Goal: Task Accomplishment & Management: Manage account settings

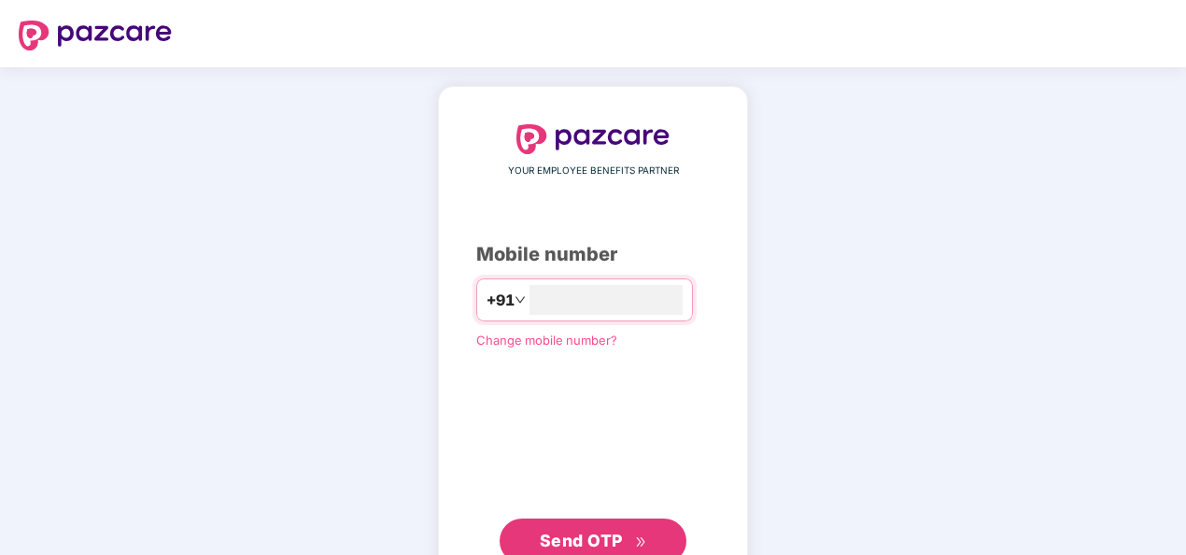
type input "**********"
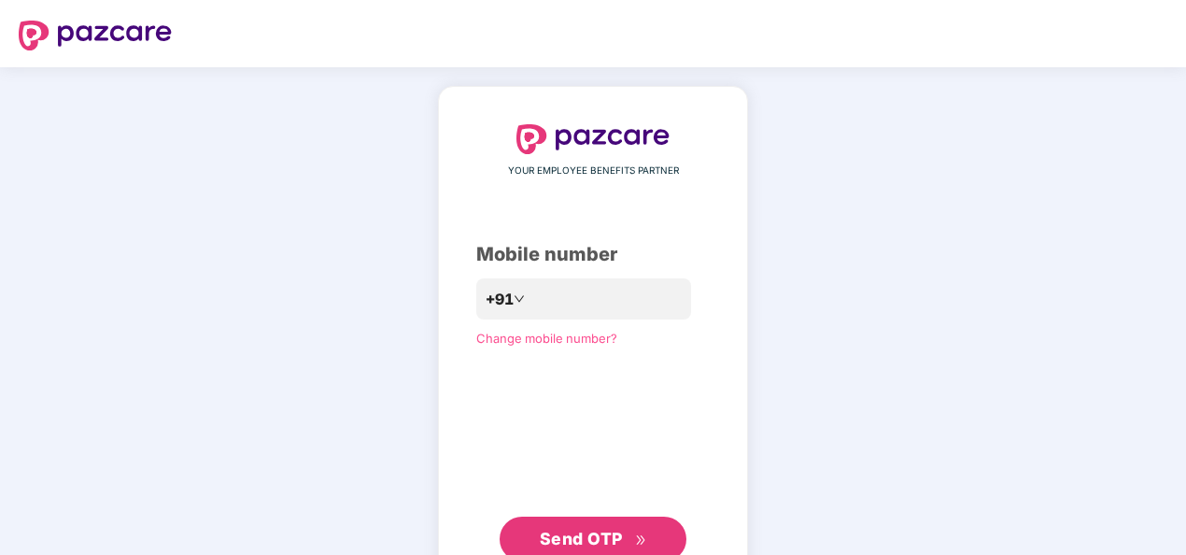
click at [484, 437] on div "**********" at bounding box center [593, 342] width 234 height 437
click at [585, 530] on span "Send OTP" at bounding box center [581, 539] width 83 height 20
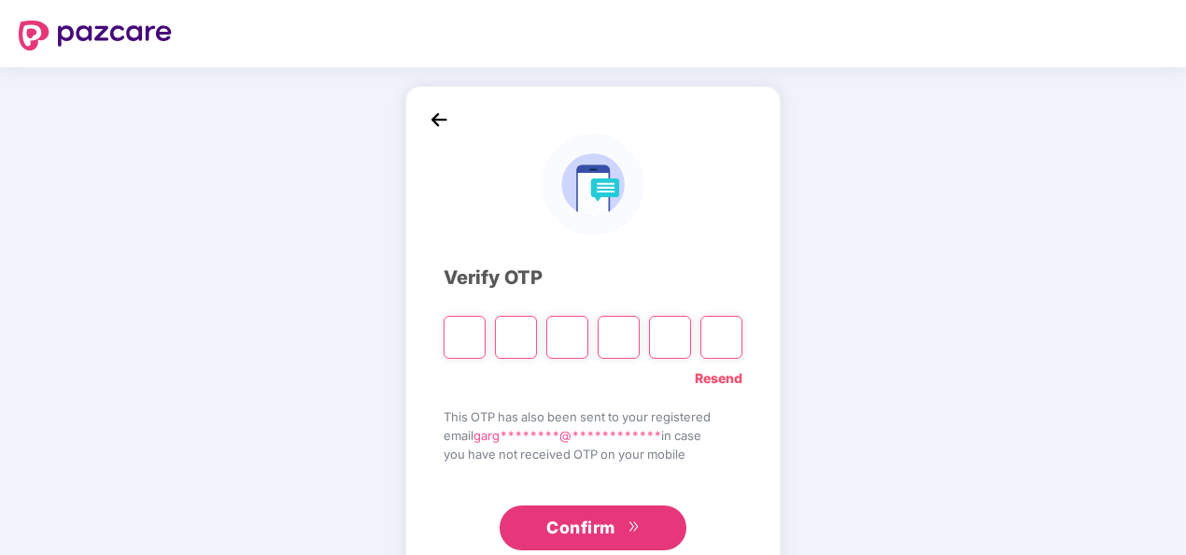
type input "*"
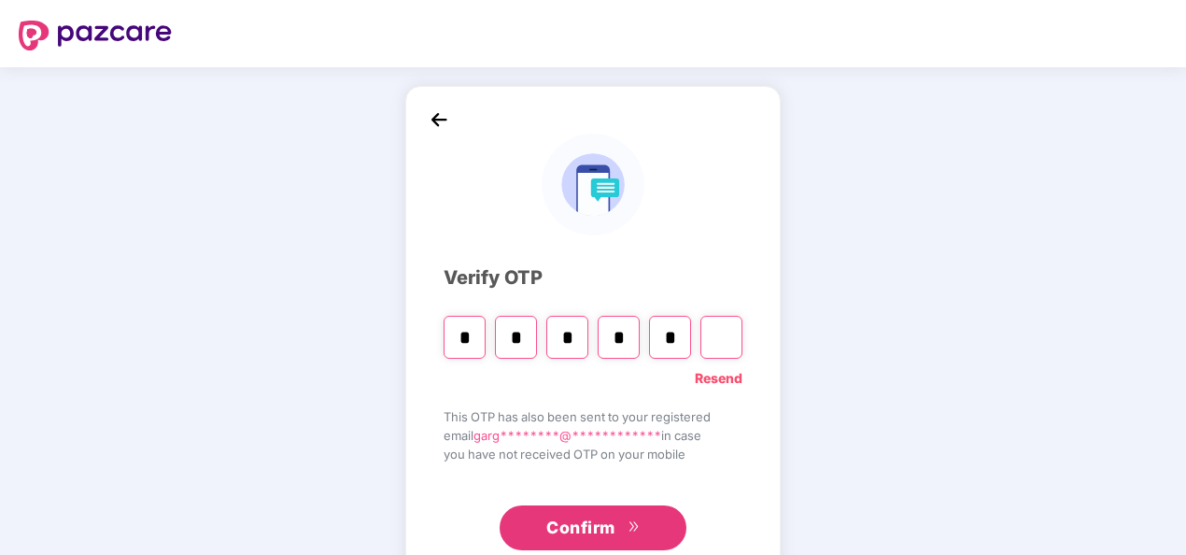
type input "*"
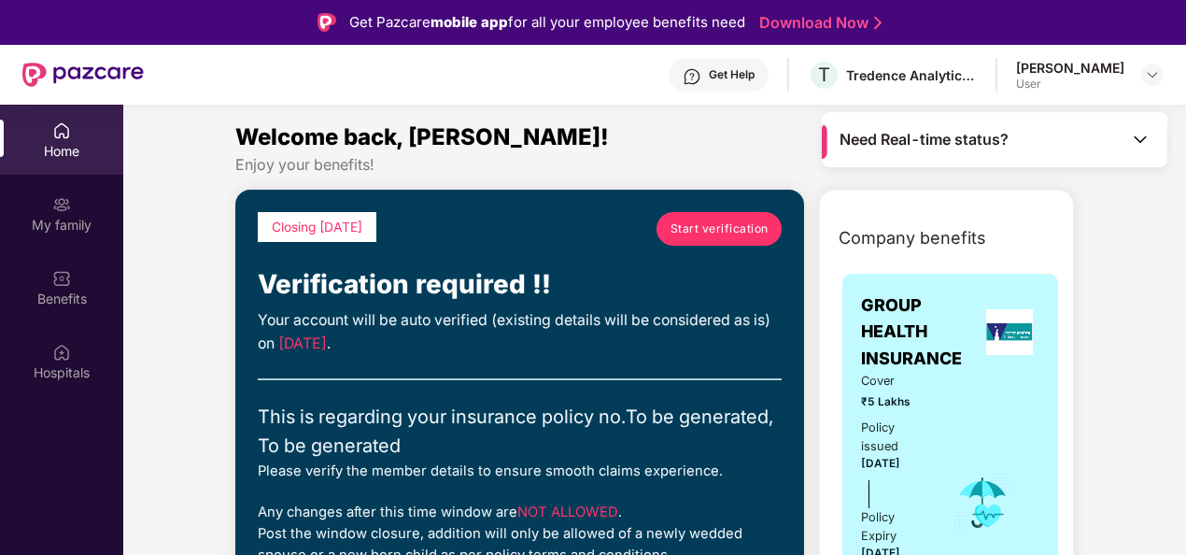
click at [715, 228] on span "Start verification" at bounding box center [720, 229] width 98 height 18
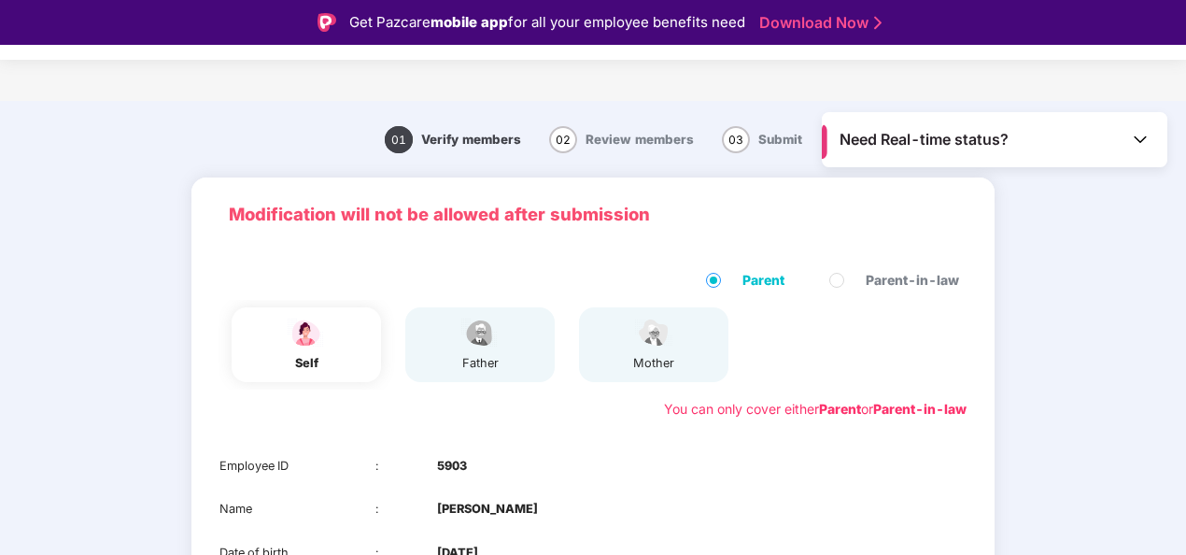
click at [1102, 304] on div "01 Verify members 02 Review members 03 Submit Modification will not be allowed …" at bounding box center [594, 470] width 1036 height 721
click at [496, 338] on img at bounding box center [480, 333] width 47 height 33
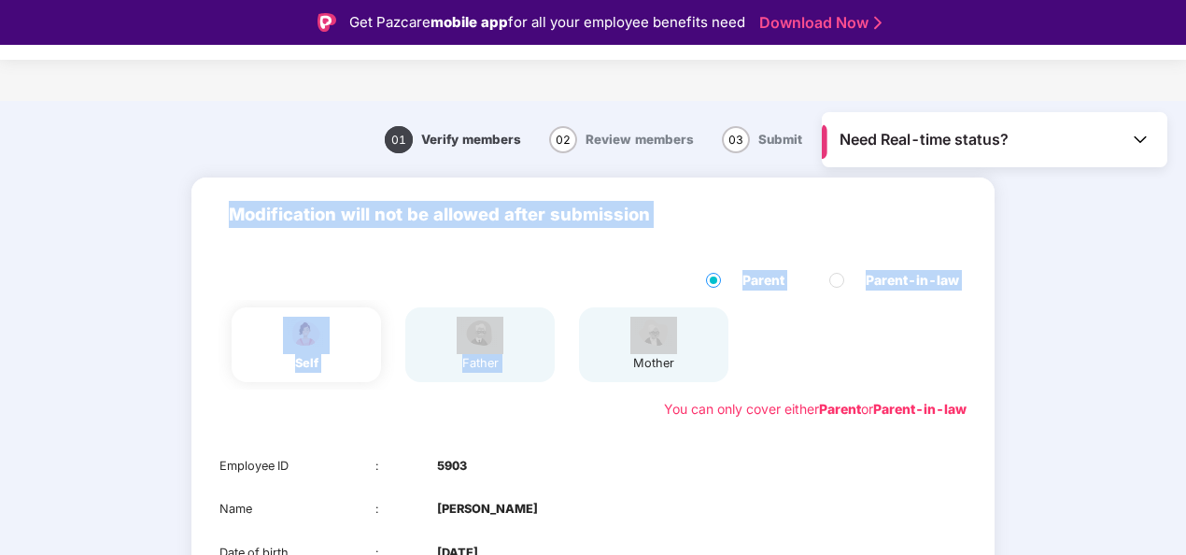
drag, startPoint x: 1181, startPoint y: 204, endPoint x: 1191, endPoint y: 351, distance: 148.0
click at [1186, 351] on html "Get Pazcare mobile app for all your employee benefits need Download Now Need Re…" at bounding box center [593, 277] width 1186 height 555
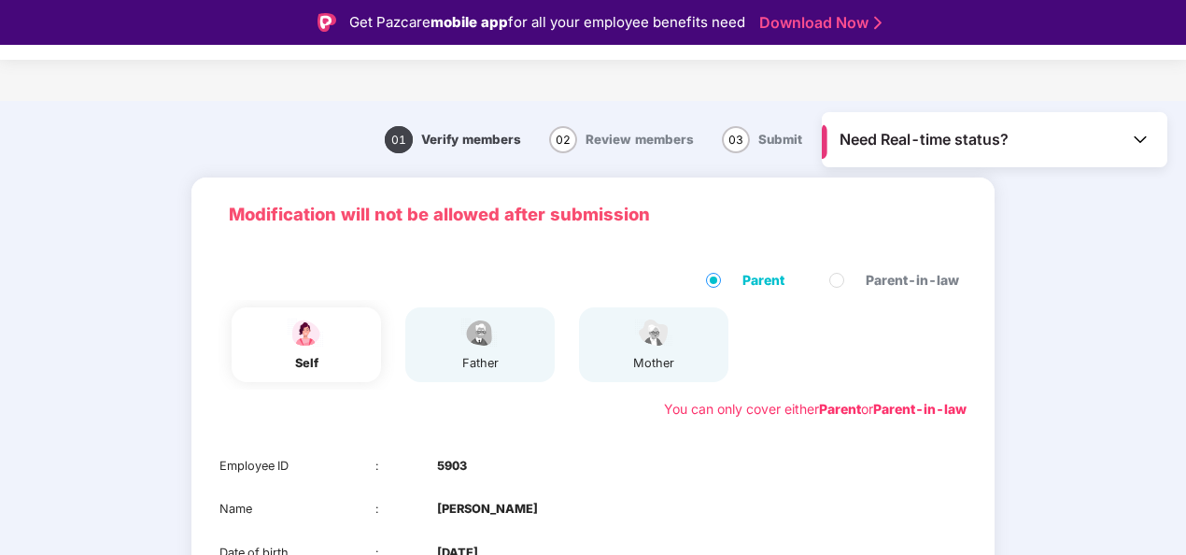
drag, startPoint x: 1191, startPoint y: 351, endPoint x: 1120, endPoint y: 411, distance: 92.8
click at [1120, 411] on main "01 Verify members 02 Review members 03 Submit Modification will not be allowed …" at bounding box center [593, 466] width 1186 height 731
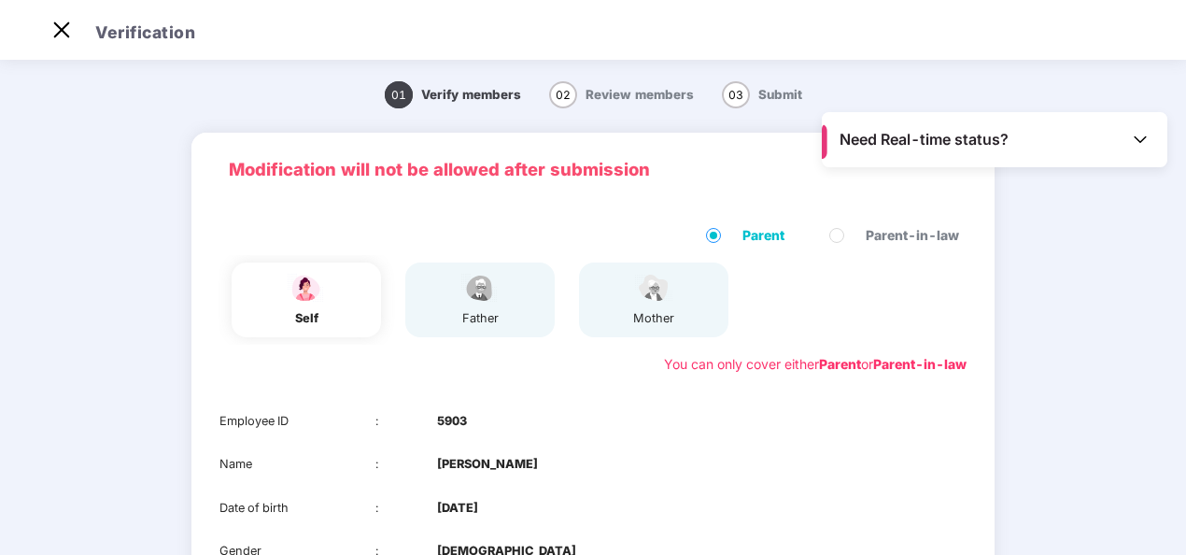
click at [819, 194] on div "Modification will not be allowed after submission" at bounding box center [593, 170] width 803 height 74
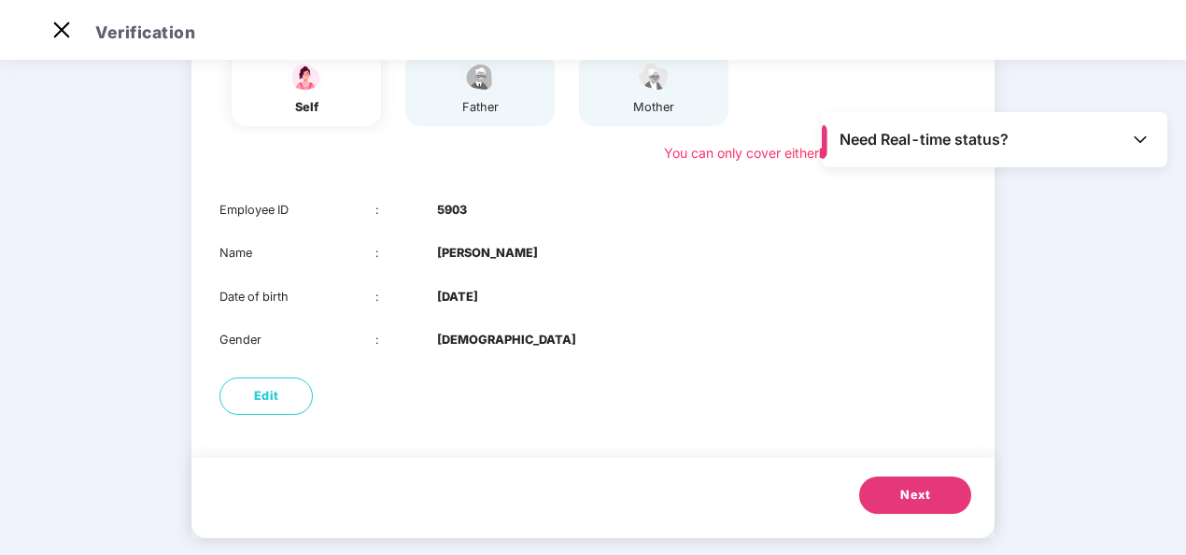
scroll to position [214, 0]
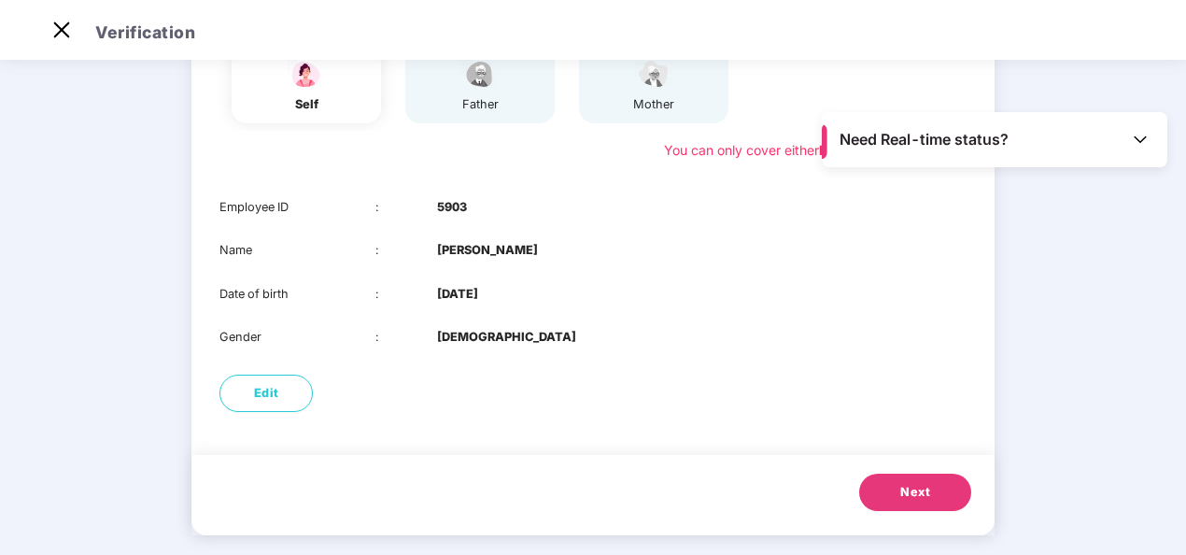
click at [909, 490] on span "Next" at bounding box center [916, 492] width 30 height 19
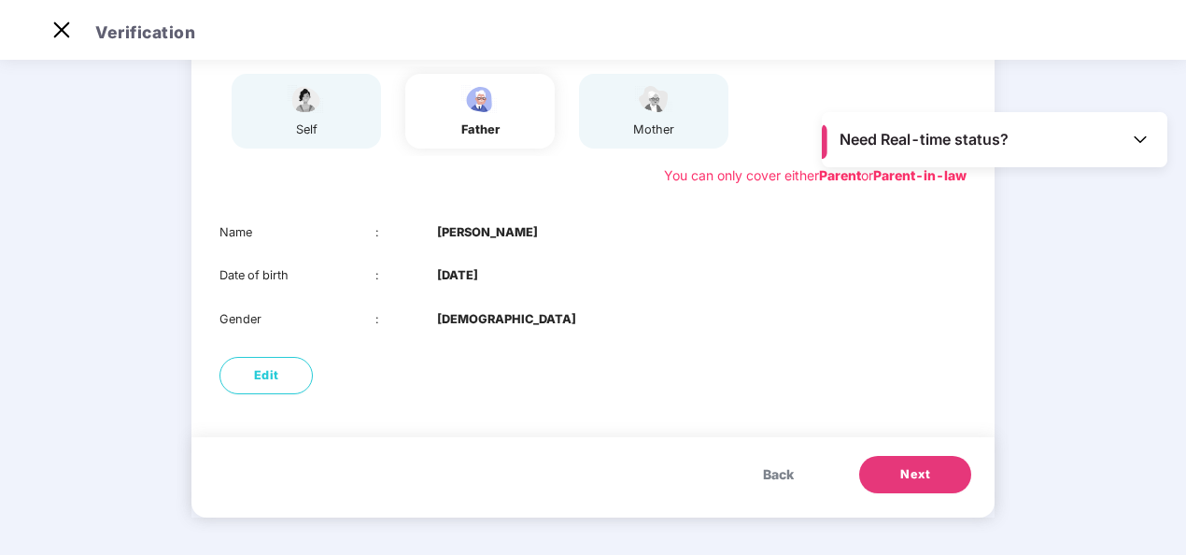
click at [925, 471] on span "Next" at bounding box center [916, 474] width 30 height 19
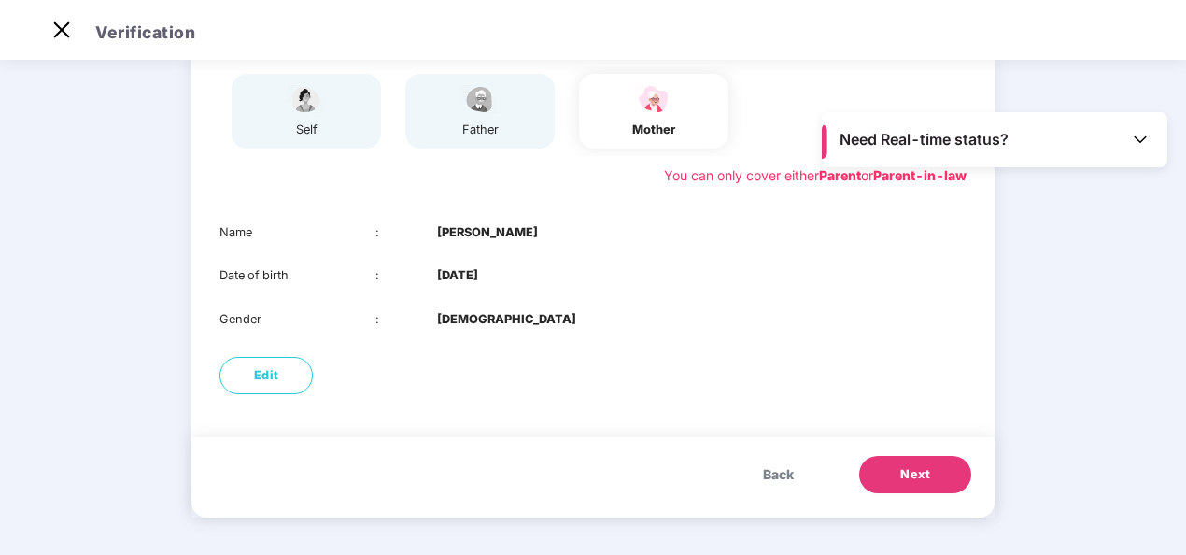
click at [785, 477] on span "Back" at bounding box center [778, 474] width 31 height 21
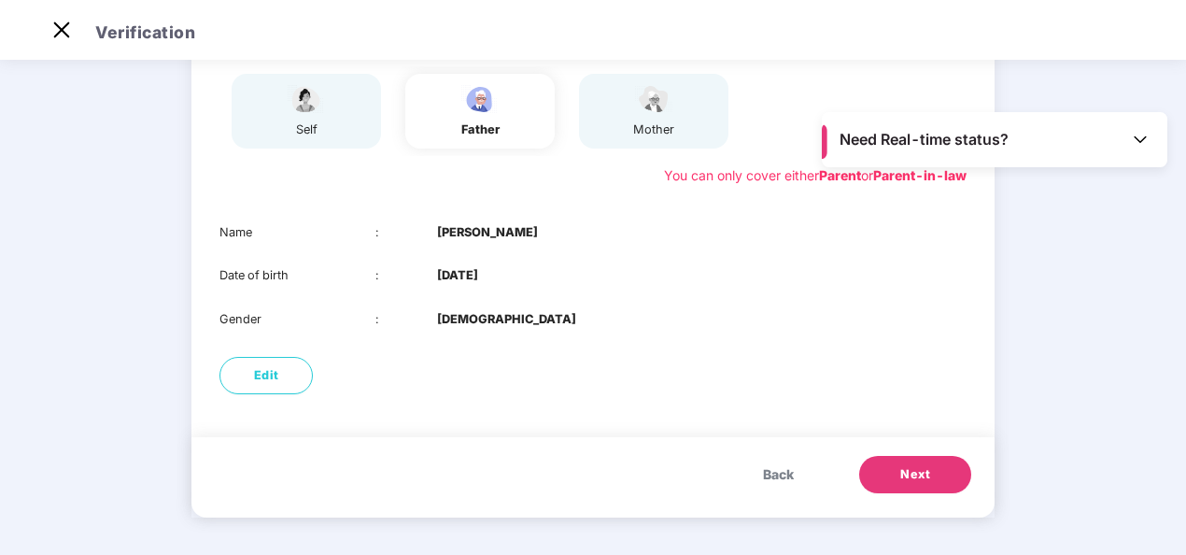
click at [908, 465] on span "Next" at bounding box center [916, 474] width 30 height 19
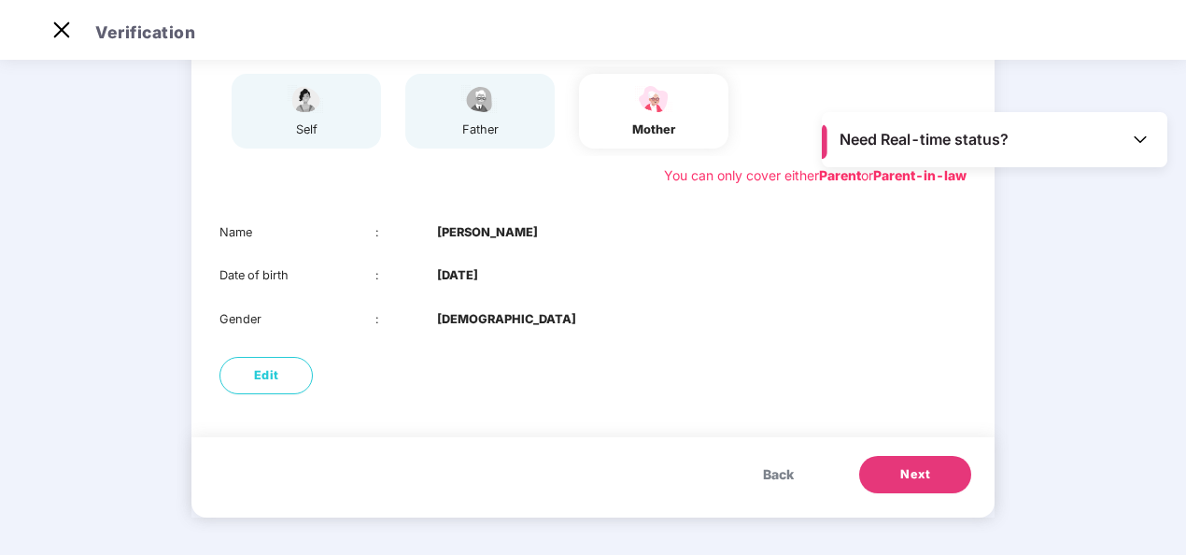
click at [920, 473] on span "Next" at bounding box center [916, 474] width 30 height 19
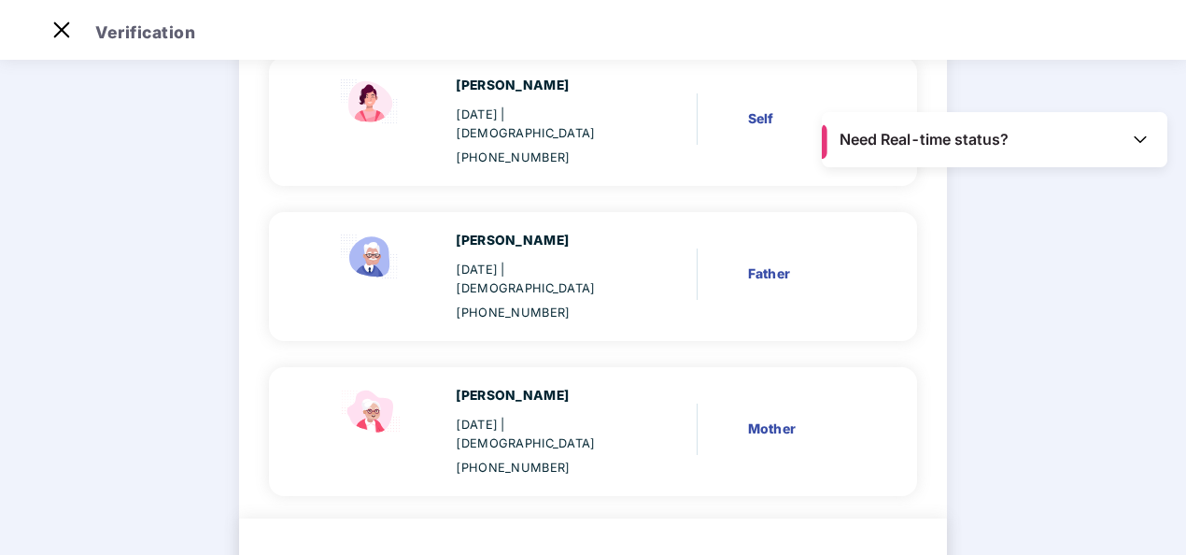
scroll to position [193, 0]
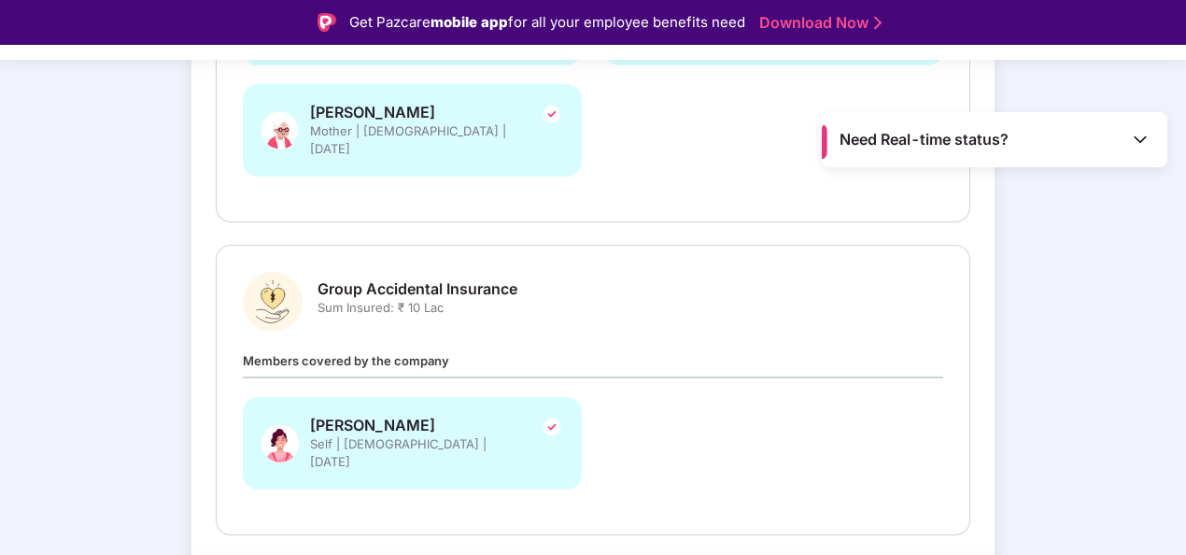
scroll to position [516, 0]
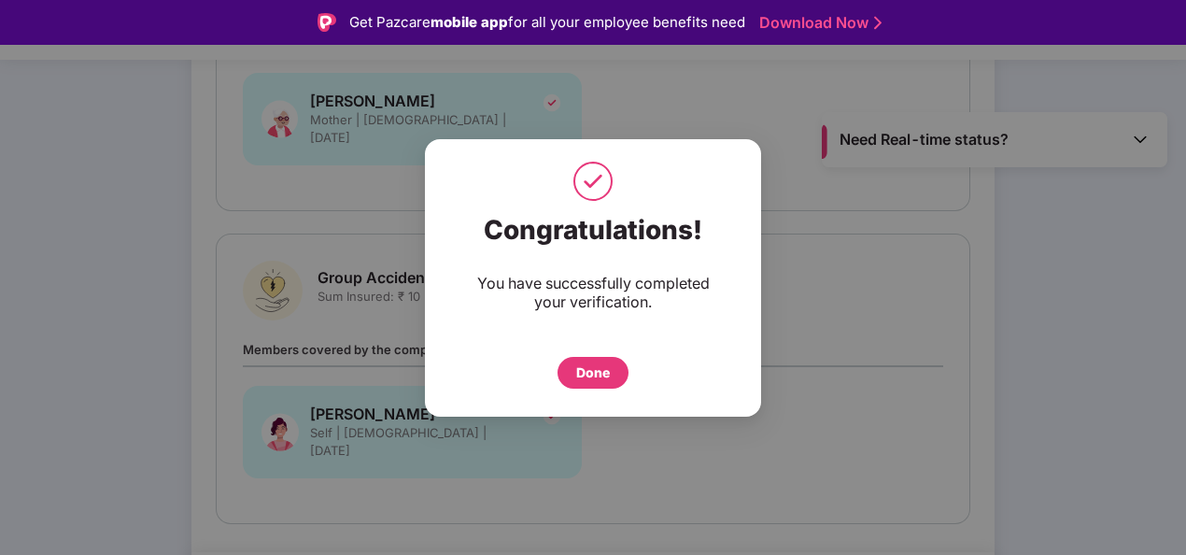
click at [604, 369] on div "Done" at bounding box center [593, 372] width 34 height 21
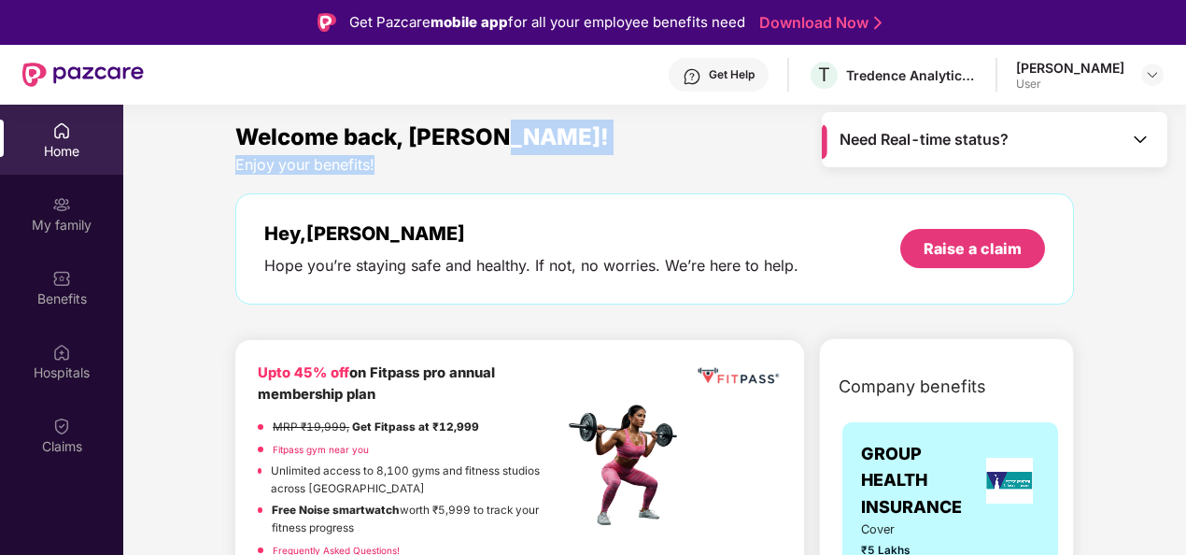
drag, startPoint x: 1184, startPoint y: 138, endPoint x: 1188, endPoint y: 160, distance: 22.0
click at [1186, 160] on html "Get Pazcare mobile app for all your employee benefits need Download Now Get Hel…" at bounding box center [593, 277] width 1186 height 555
click at [64, 420] on img at bounding box center [61, 426] width 19 height 19
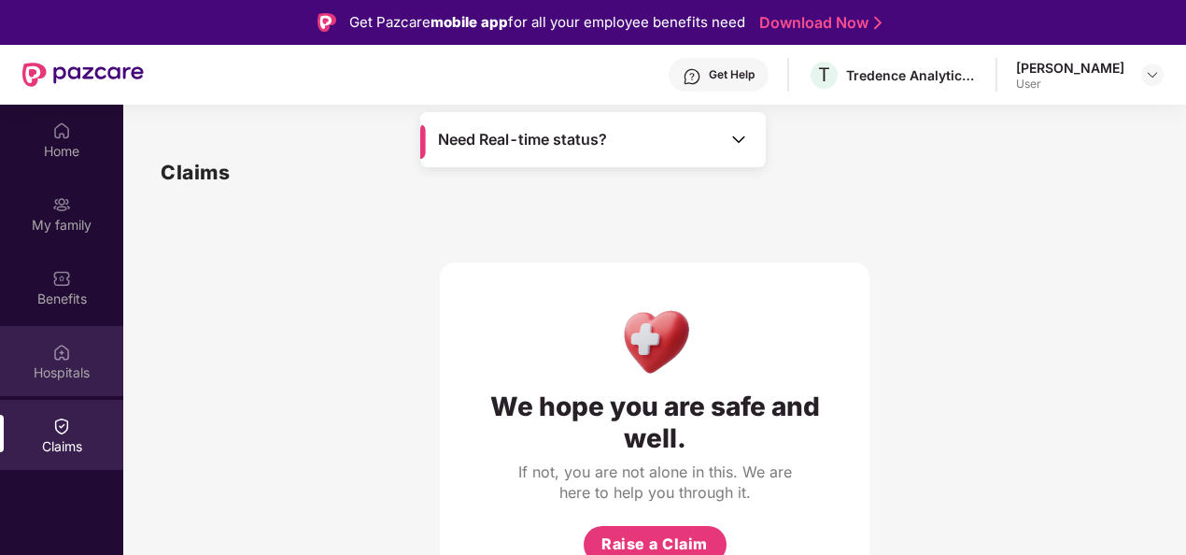
click at [64, 370] on div "Hospitals" at bounding box center [61, 372] width 123 height 19
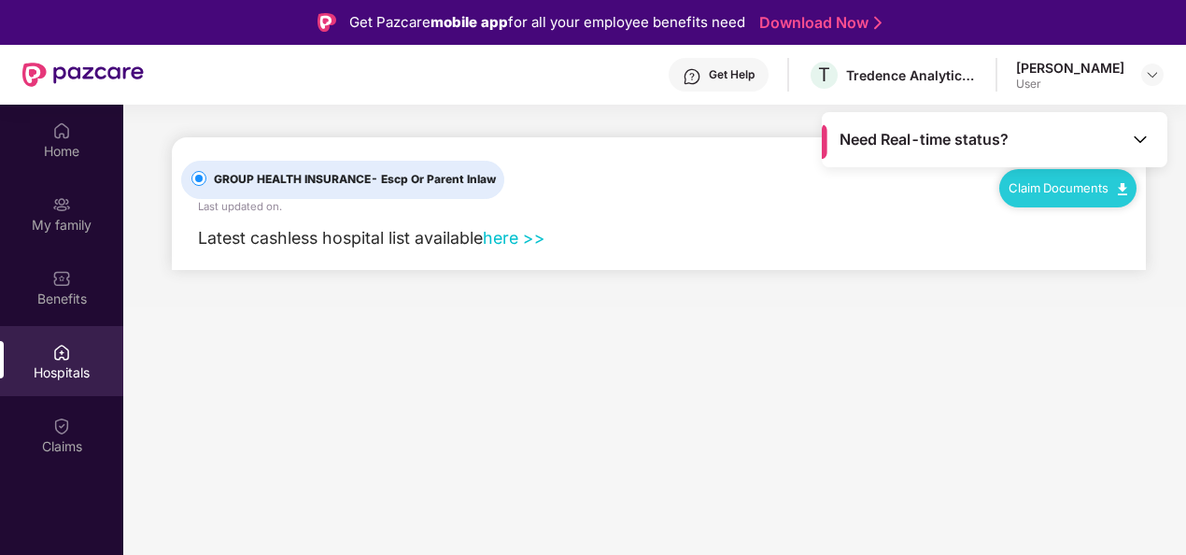
click at [516, 237] on link "here >>" at bounding box center [514, 238] width 63 height 20
click at [514, 237] on link "here >>" at bounding box center [514, 238] width 63 height 20
click at [70, 278] on img at bounding box center [61, 278] width 19 height 19
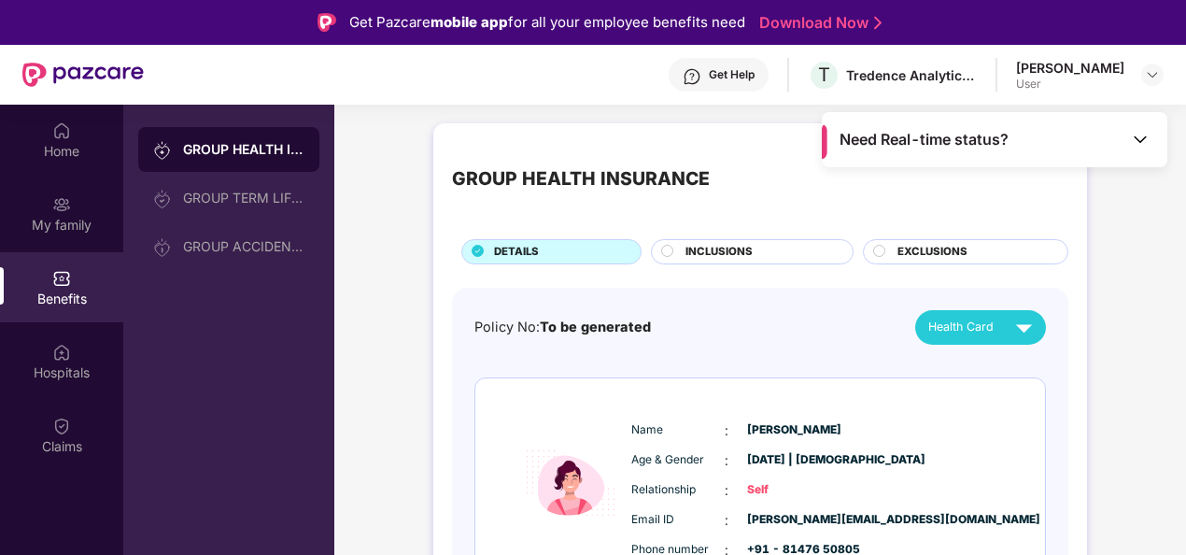
click at [671, 252] on circle at bounding box center [667, 250] width 11 height 11
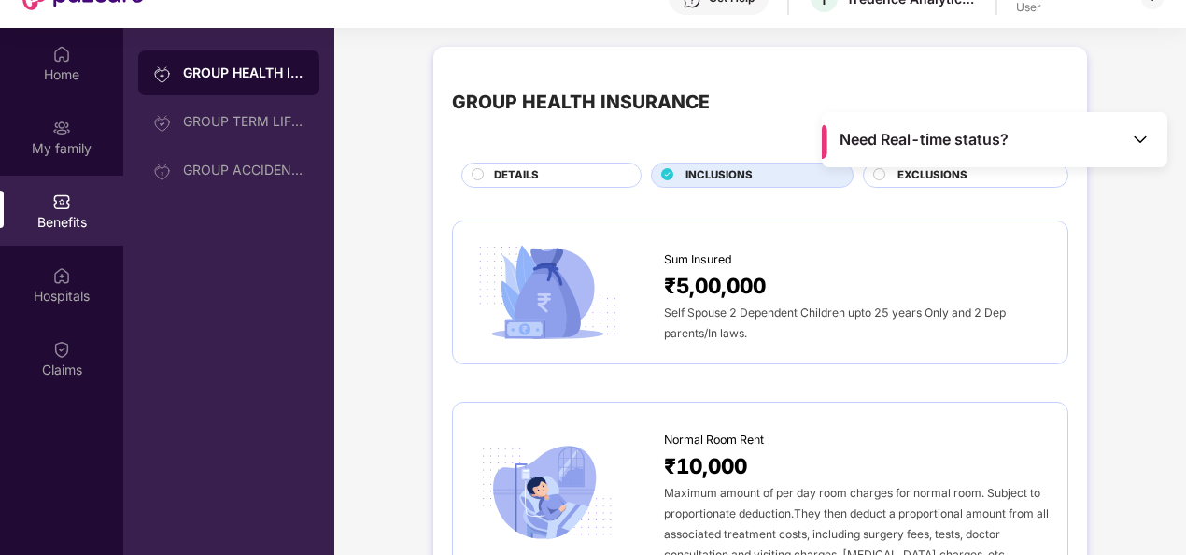
scroll to position [105, 0]
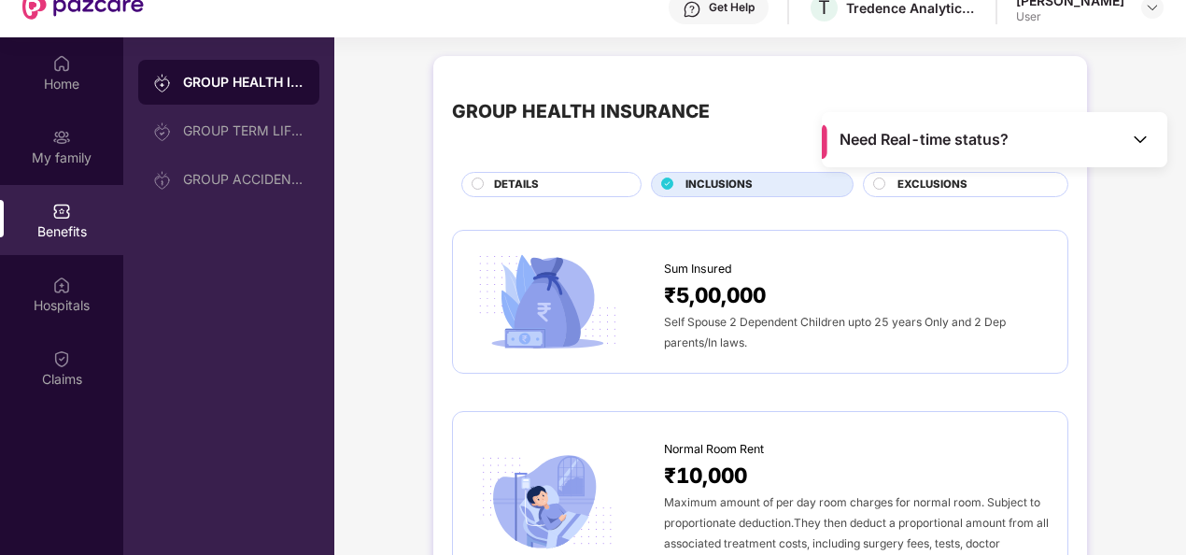
scroll to position [30, 0]
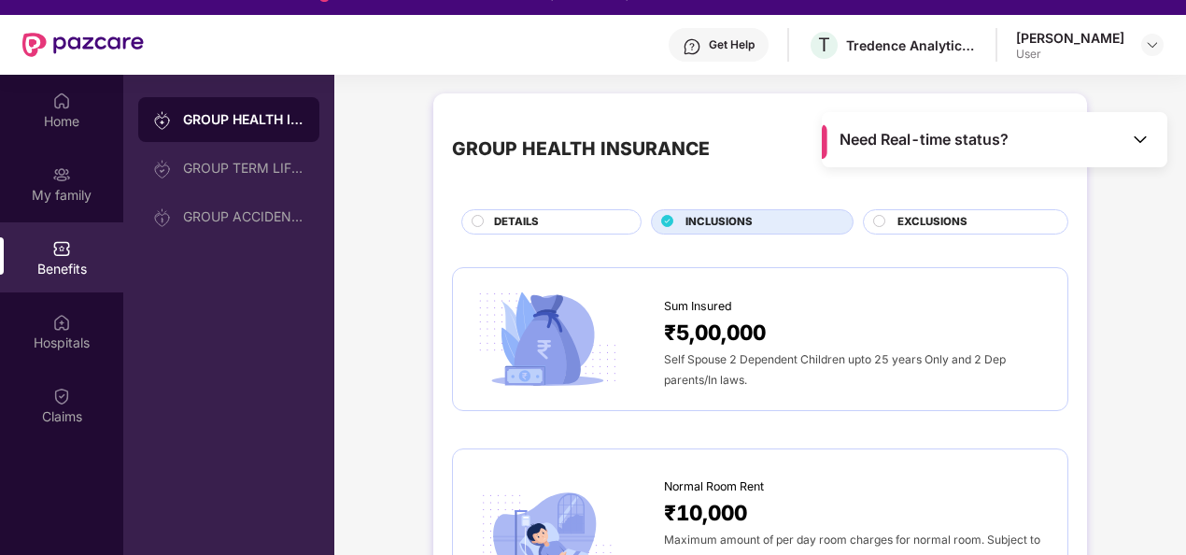
click at [960, 214] on span "EXCLUSIONS" at bounding box center [933, 222] width 70 height 17
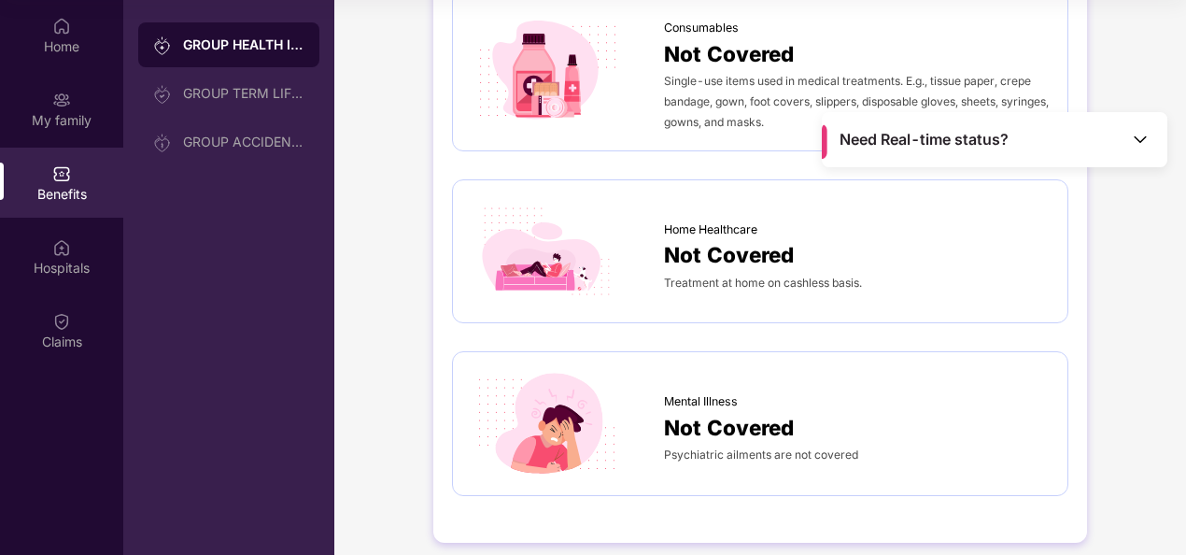
scroll to position [0, 0]
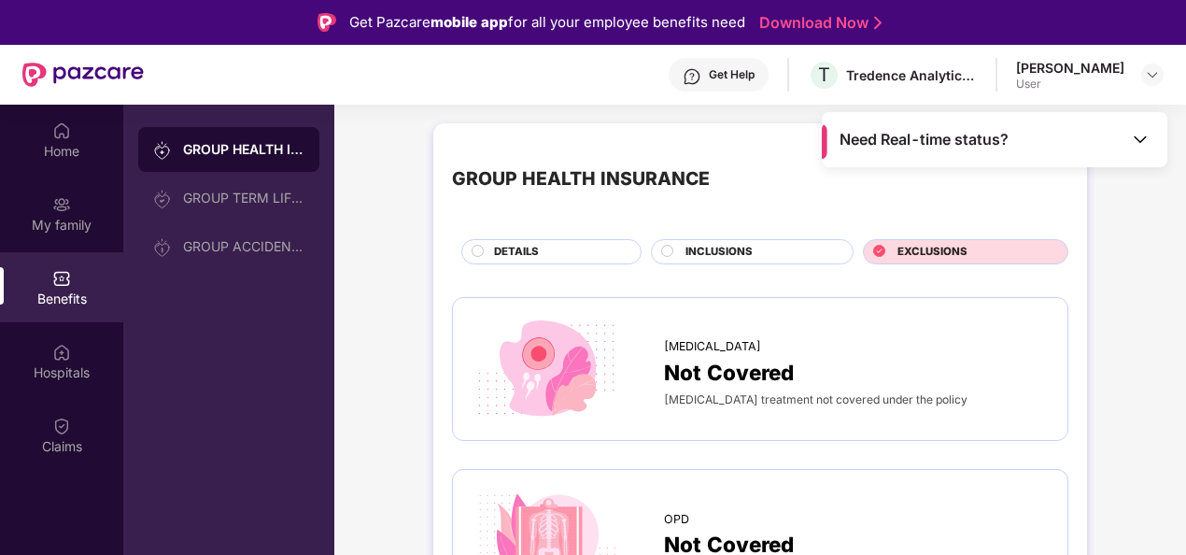
click at [549, 247] on div "DETAILS" at bounding box center [558, 254] width 147 height 20
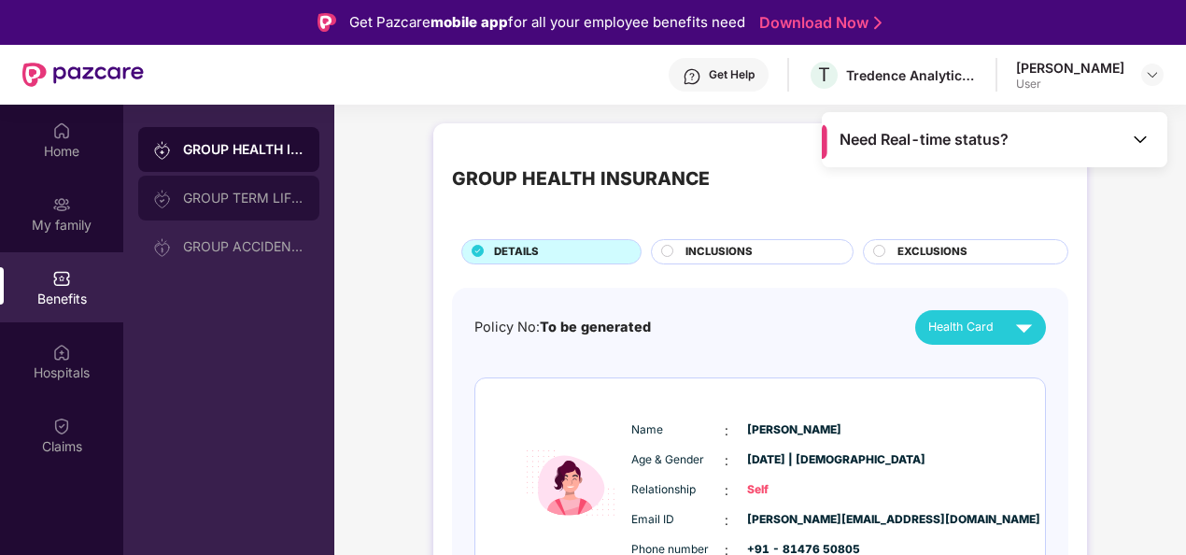
click at [220, 184] on div "GROUP TERM LIFE INSURANCE" at bounding box center [228, 198] width 181 height 45
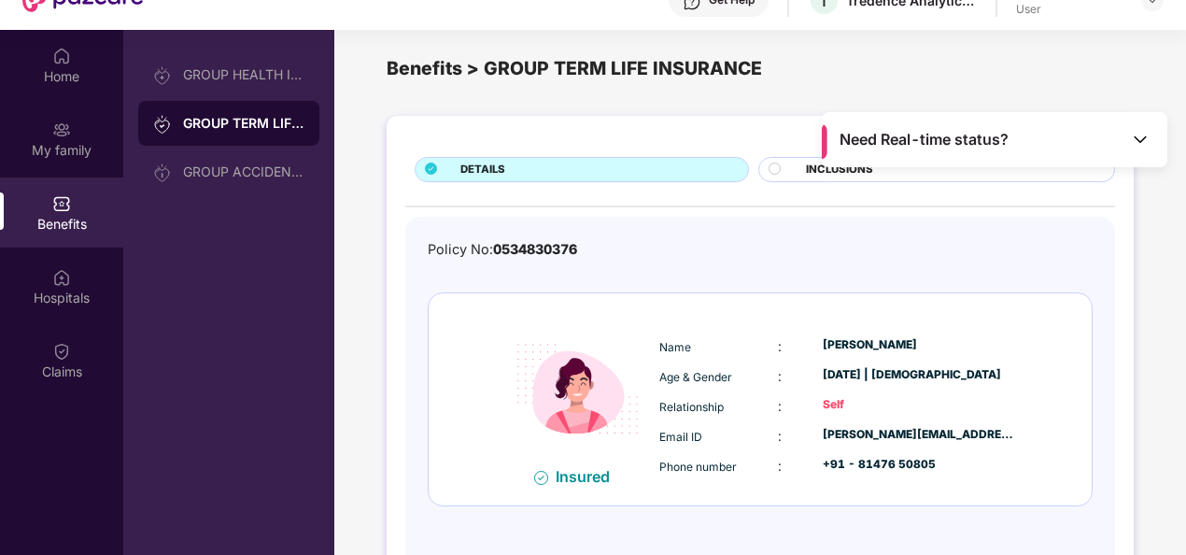
scroll to position [11, 0]
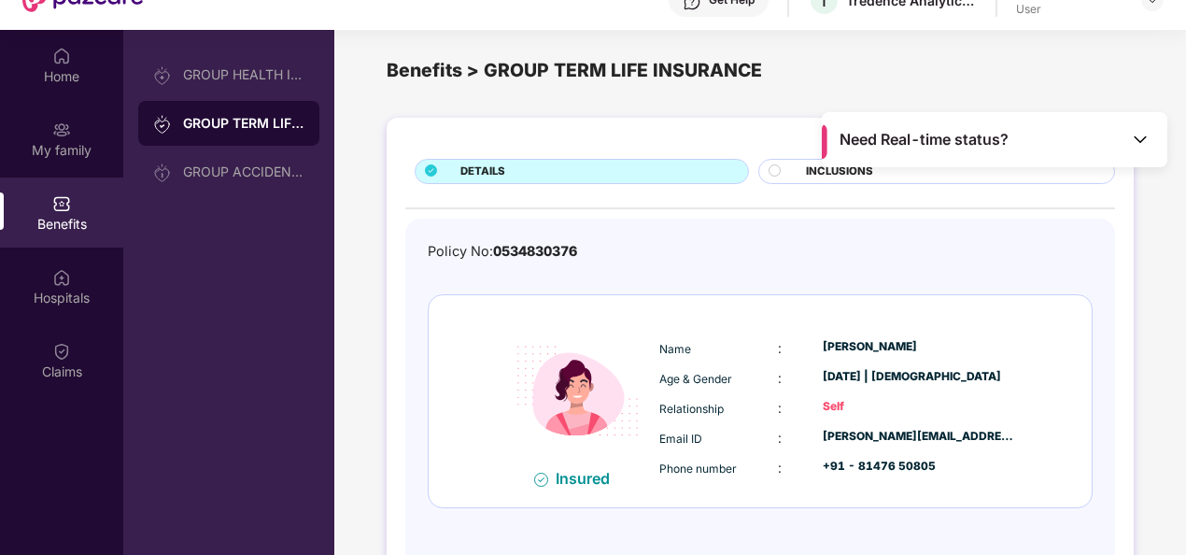
click at [928, 170] on div "INCLUSIONS" at bounding box center [951, 173] width 308 height 20
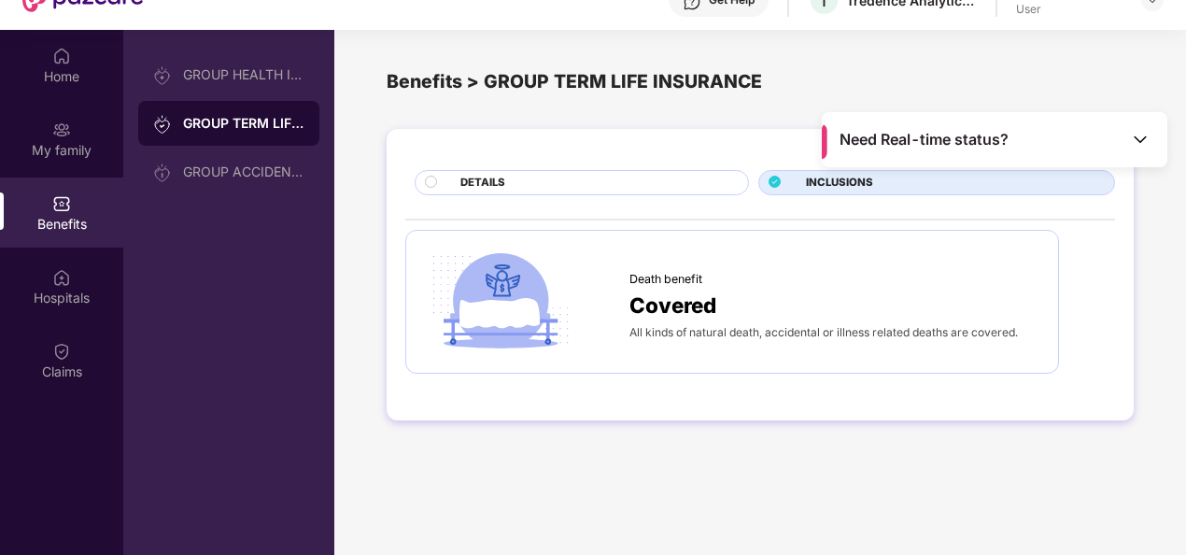
scroll to position [0, 0]
click at [246, 163] on div "GROUP ACCIDENTAL INSURANCE" at bounding box center [228, 171] width 181 height 45
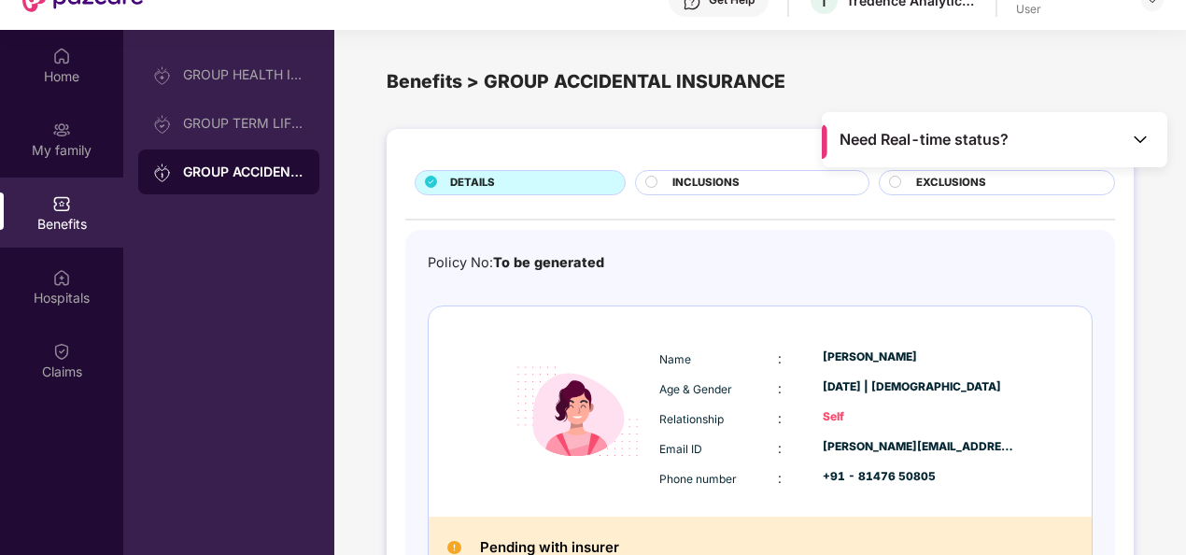
click at [1173, 334] on div "DETAILS INCLUSIONS EXCLUSIONS Policy No: To be generated Name : [PERSON_NAME] A…" at bounding box center [760, 403] width 852 height 566
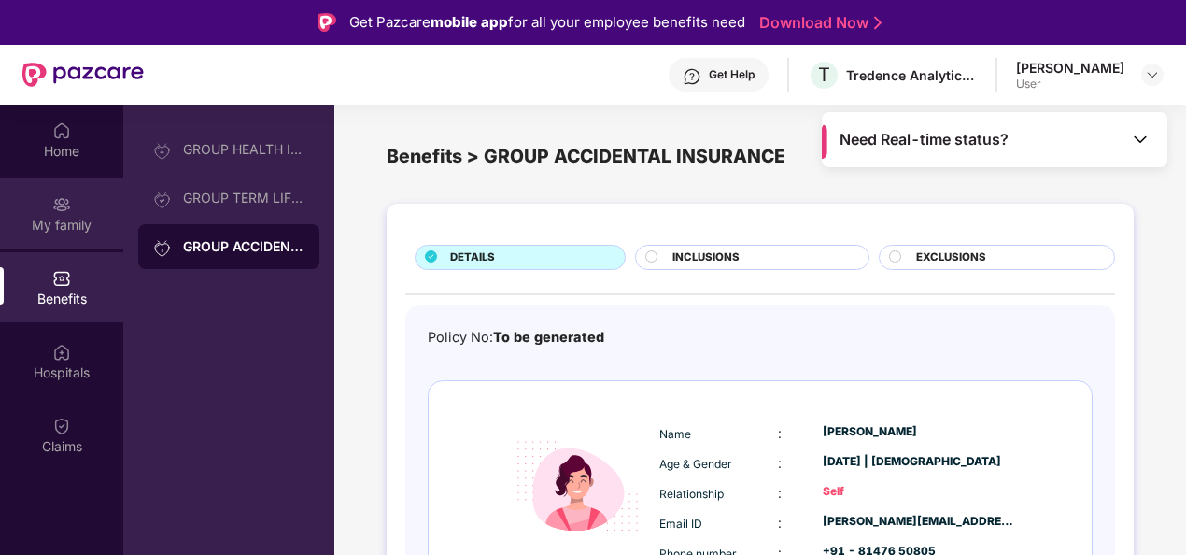
click at [30, 218] on div "My family" at bounding box center [61, 225] width 123 height 19
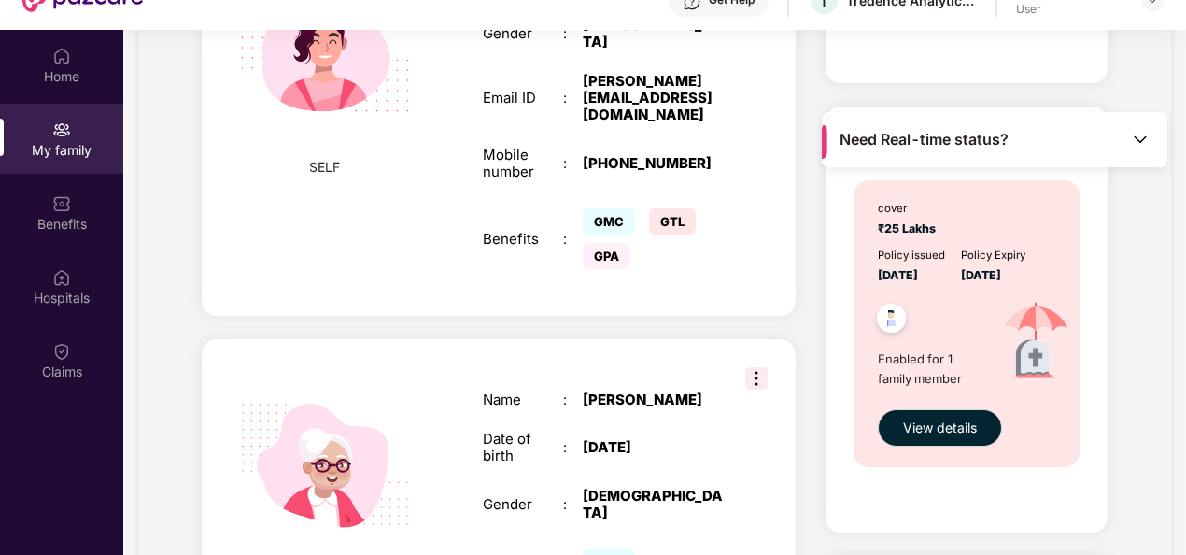
scroll to position [564, 0]
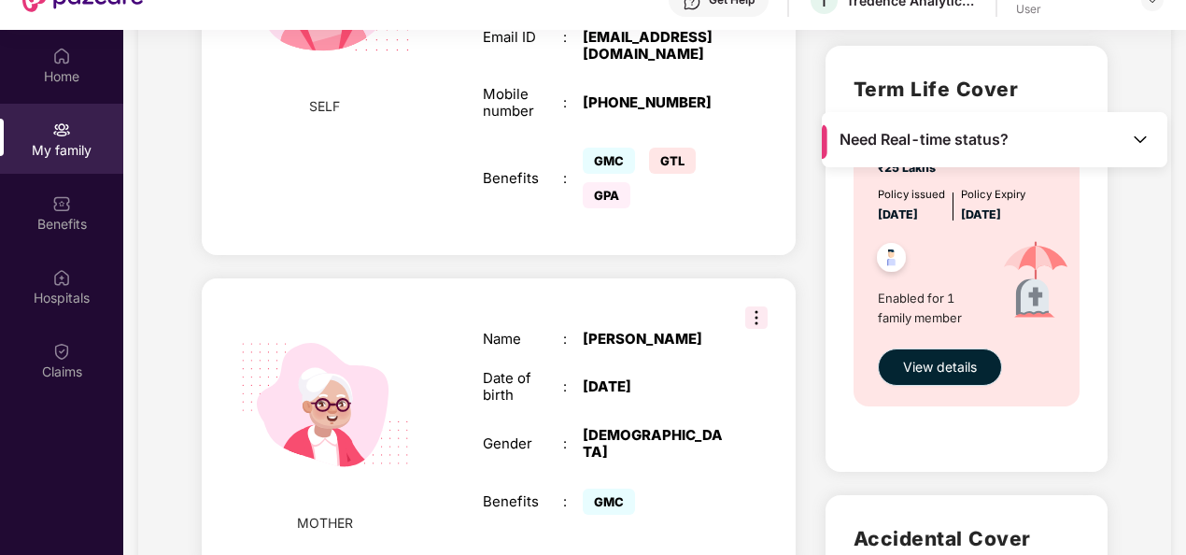
click at [934, 368] on span "View details" at bounding box center [940, 367] width 74 height 21
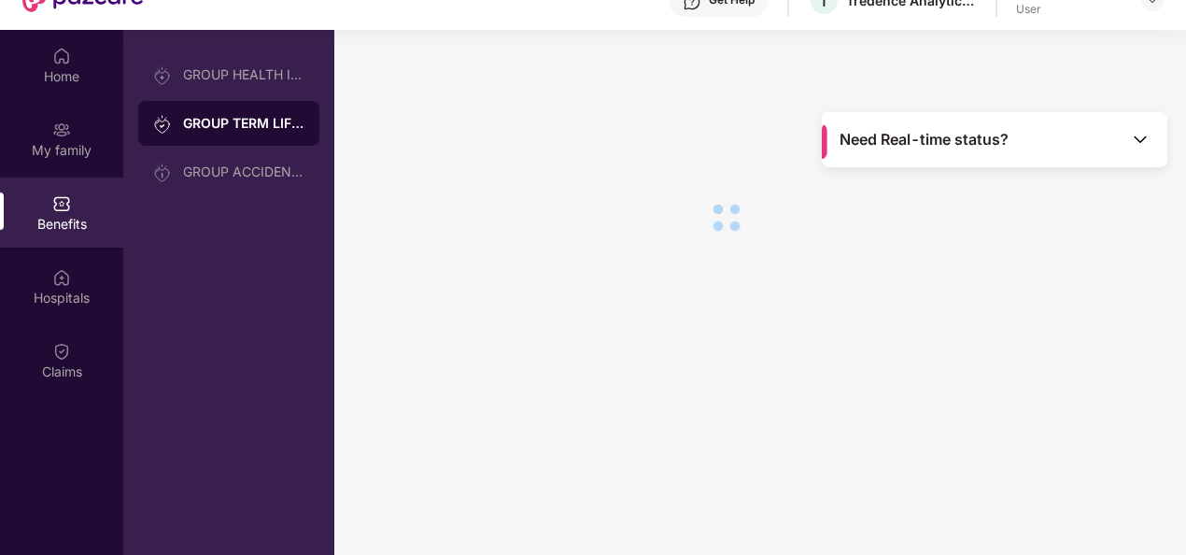
scroll to position [0, 0]
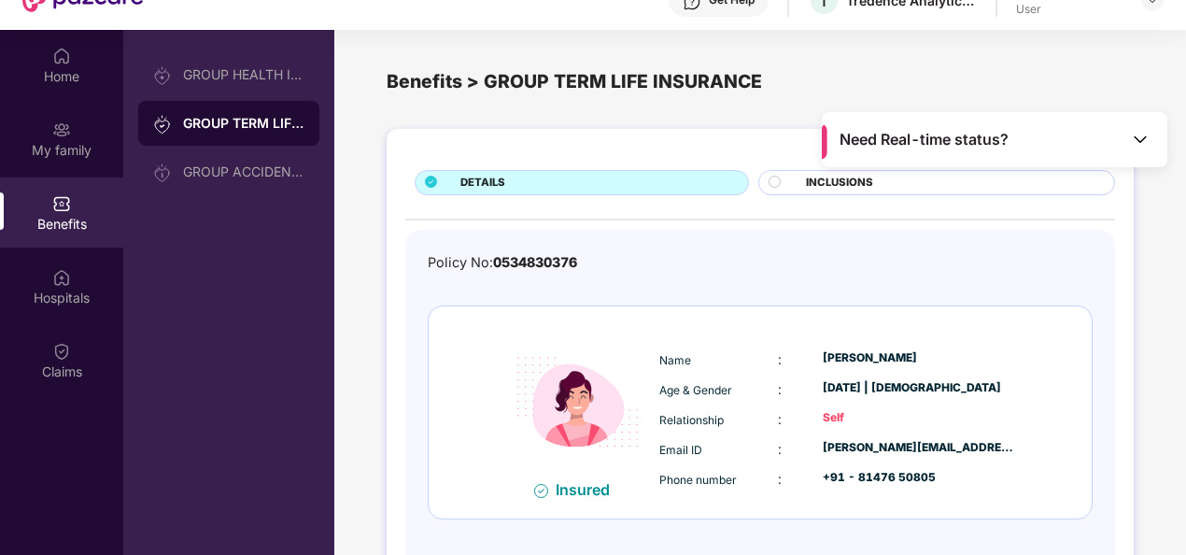
click at [1132, 314] on div "DETAILS INCLUSIONS Policy No: 0534830376 Insured Name : [PERSON_NAME] Age & Gen…" at bounding box center [760, 368] width 747 height 478
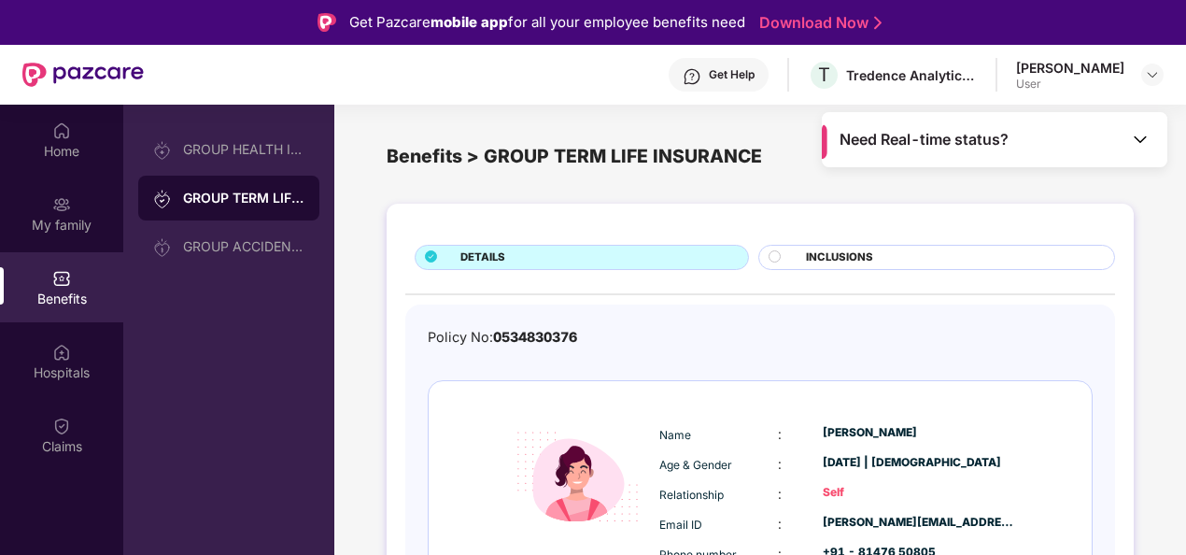
click at [840, 258] on span "INCLUSIONS" at bounding box center [839, 257] width 67 height 17
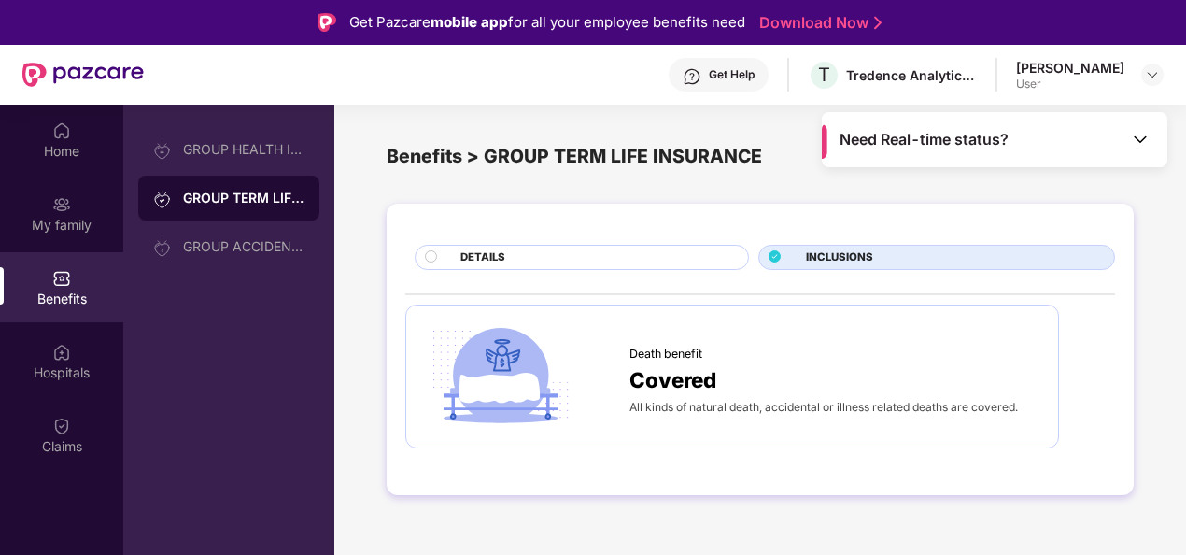
click at [476, 247] on div "DETAILS" at bounding box center [582, 257] width 334 height 25
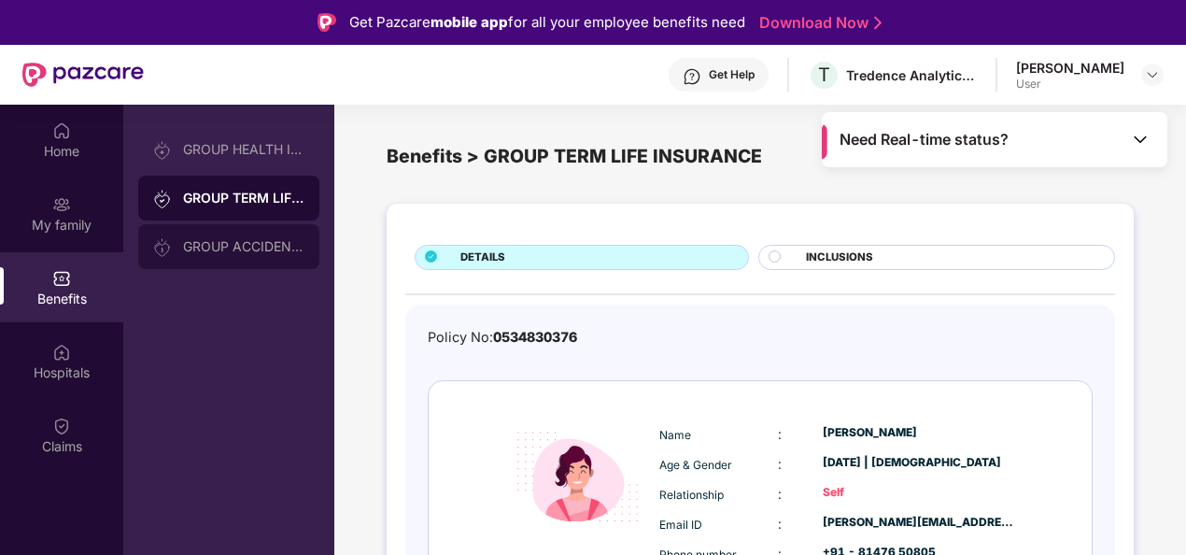
click at [234, 249] on div "GROUP ACCIDENTAL INSURANCE" at bounding box center [243, 246] width 121 height 15
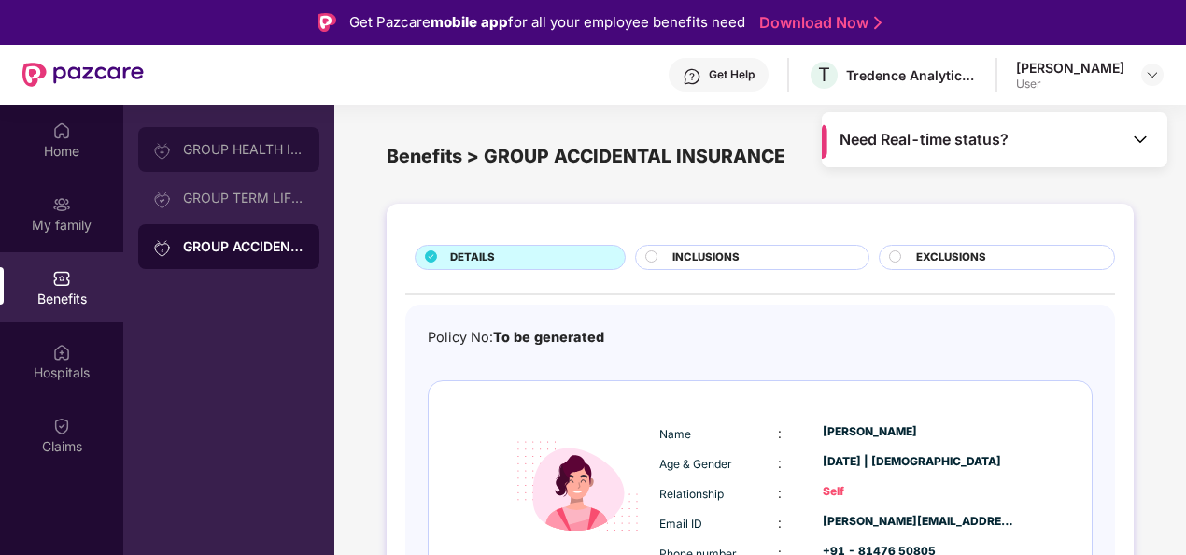
click at [223, 157] on div "GROUP HEALTH INSURANCE" at bounding box center [228, 149] width 181 height 45
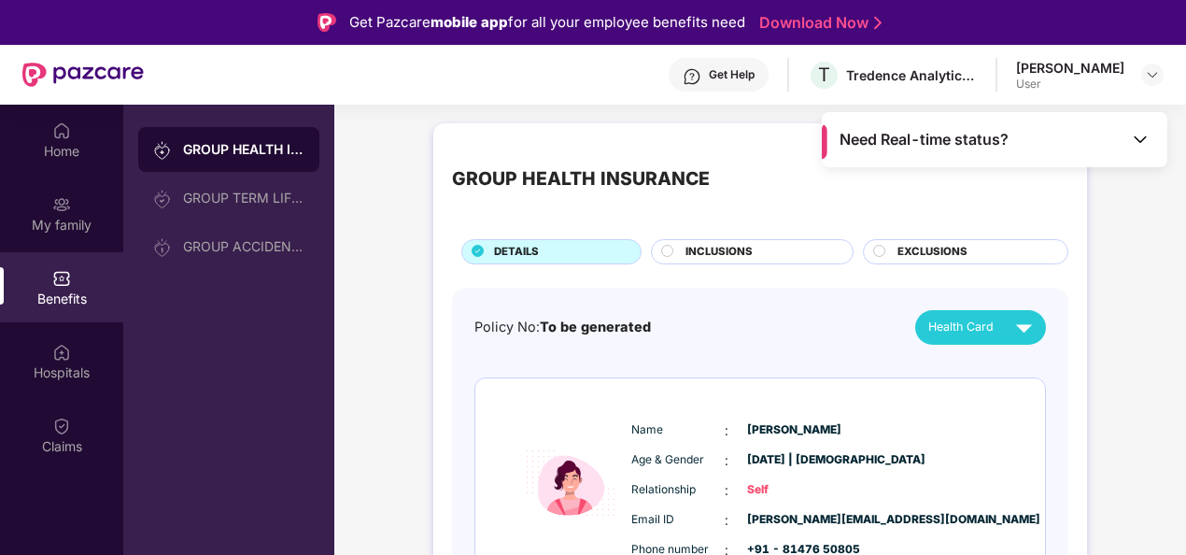
click at [1019, 323] on img at bounding box center [1024, 327] width 33 height 33
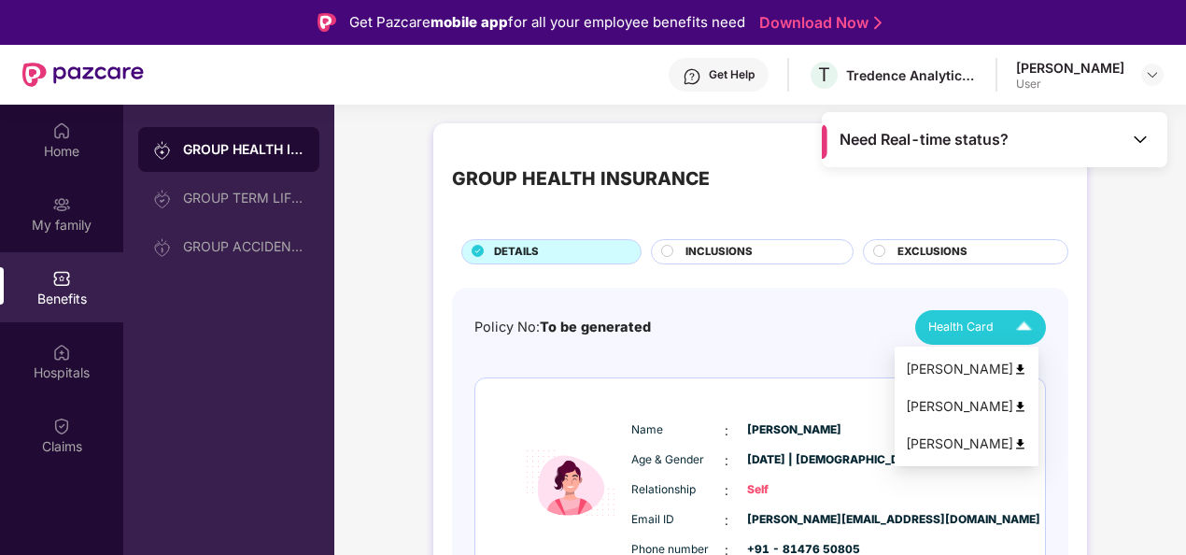
click at [964, 415] on div "[PERSON_NAME]" at bounding box center [966, 406] width 121 height 21
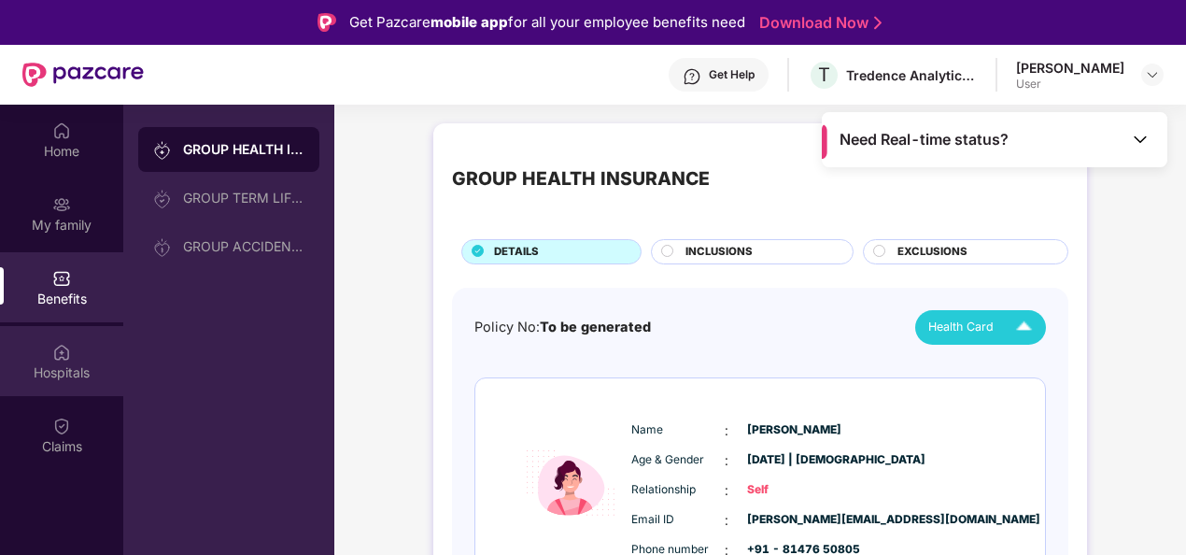
click at [60, 357] on img at bounding box center [61, 352] width 19 height 19
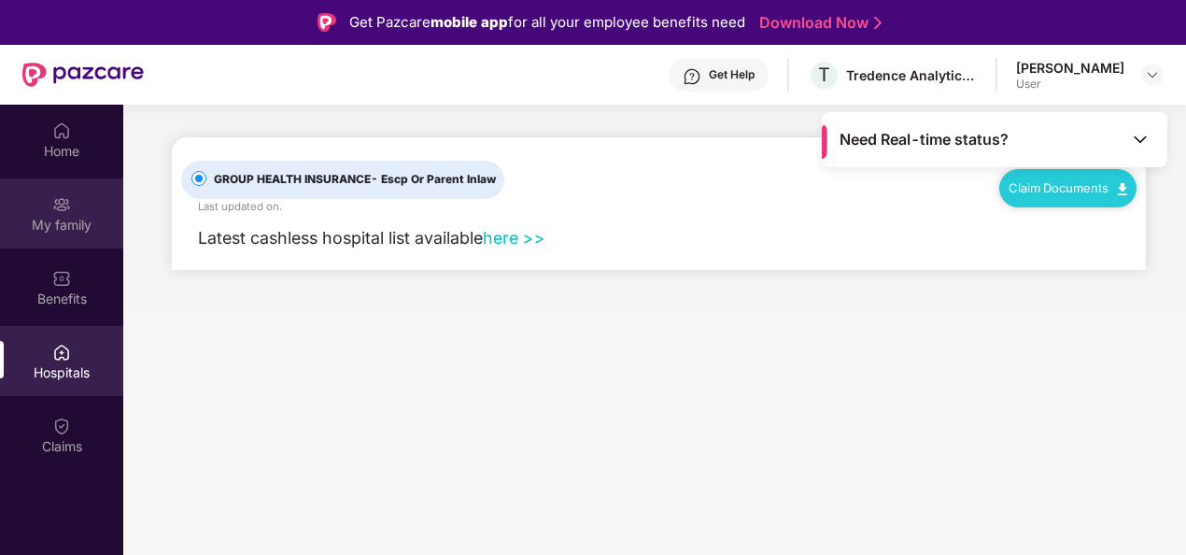
click at [50, 210] on div "My family" at bounding box center [61, 213] width 123 height 70
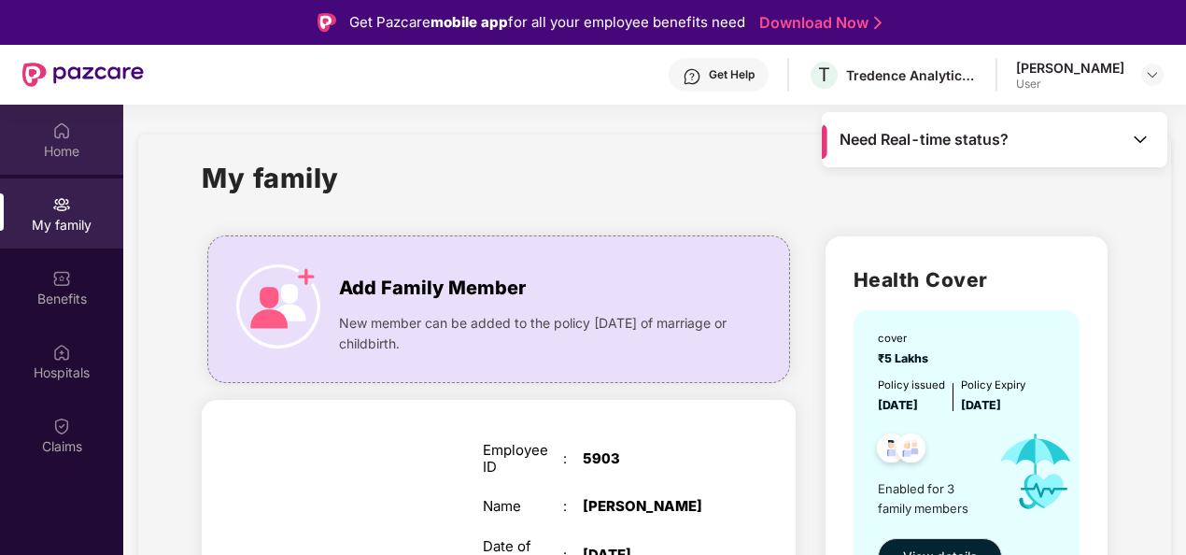
click at [62, 157] on div "Home" at bounding box center [61, 151] width 123 height 19
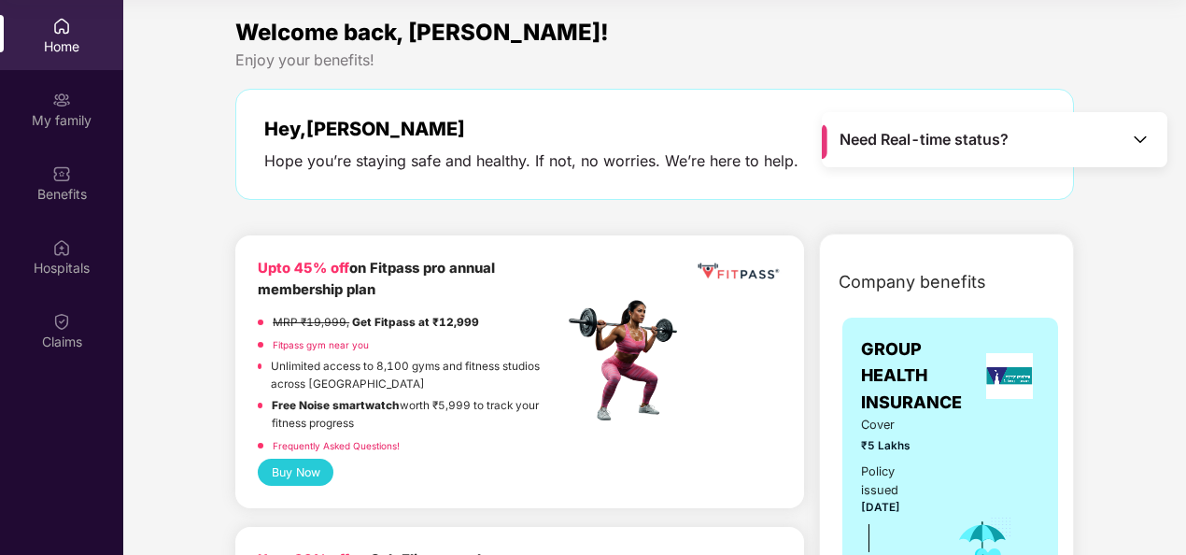
scroll to position [486, 0]
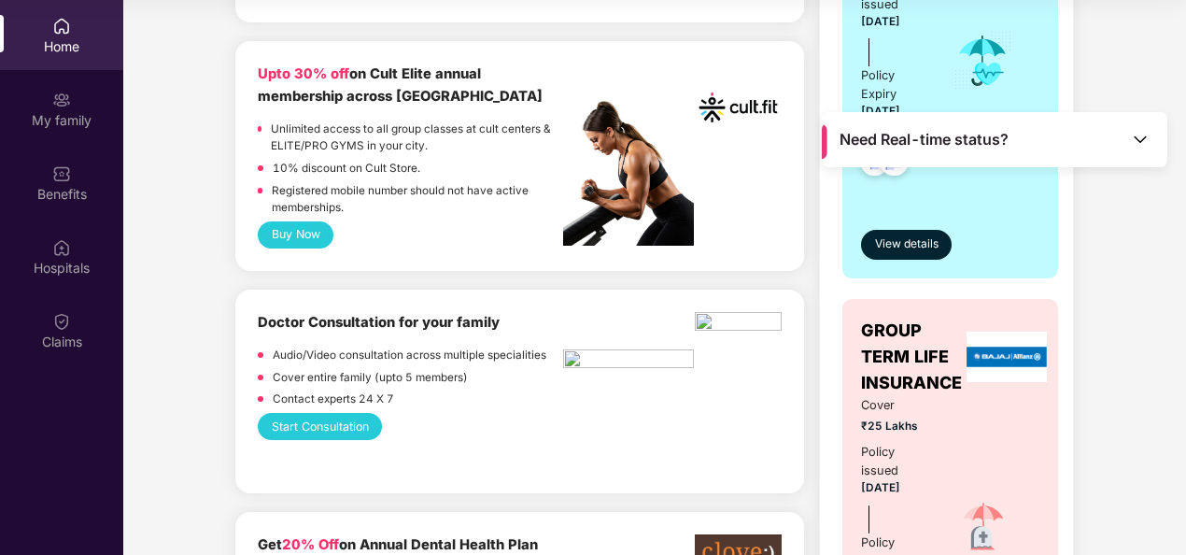
click at [807, 242] on div "Company benefits GROUP HEALTH INSURANCE Cover ₹5 Lakhs Policy issued [DATE] Pol…" at bounding box center [946, 513] width 335 height 1483
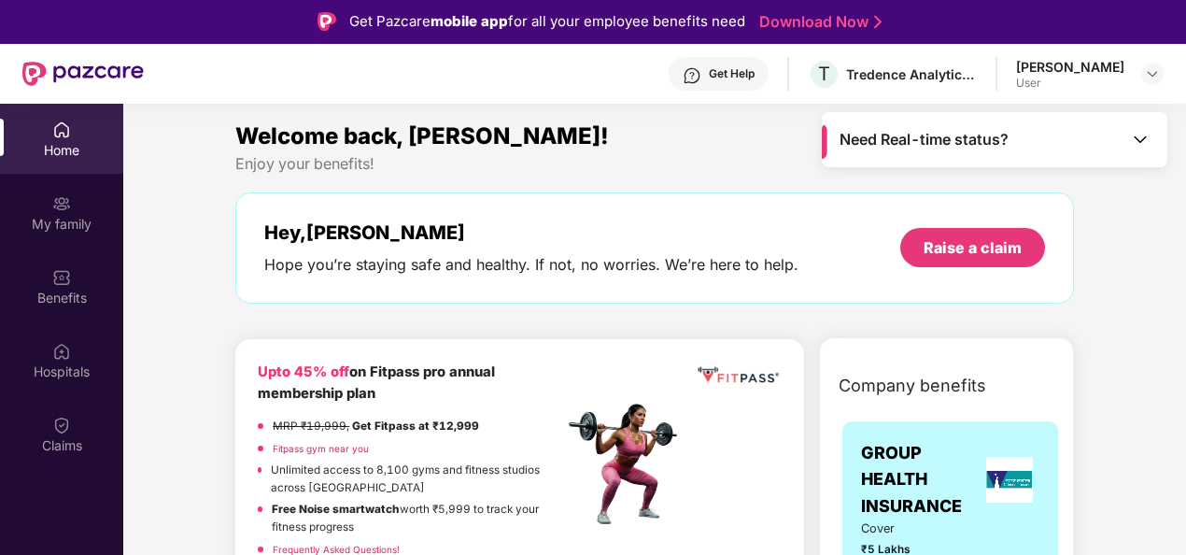
scroll to position [0, 0]
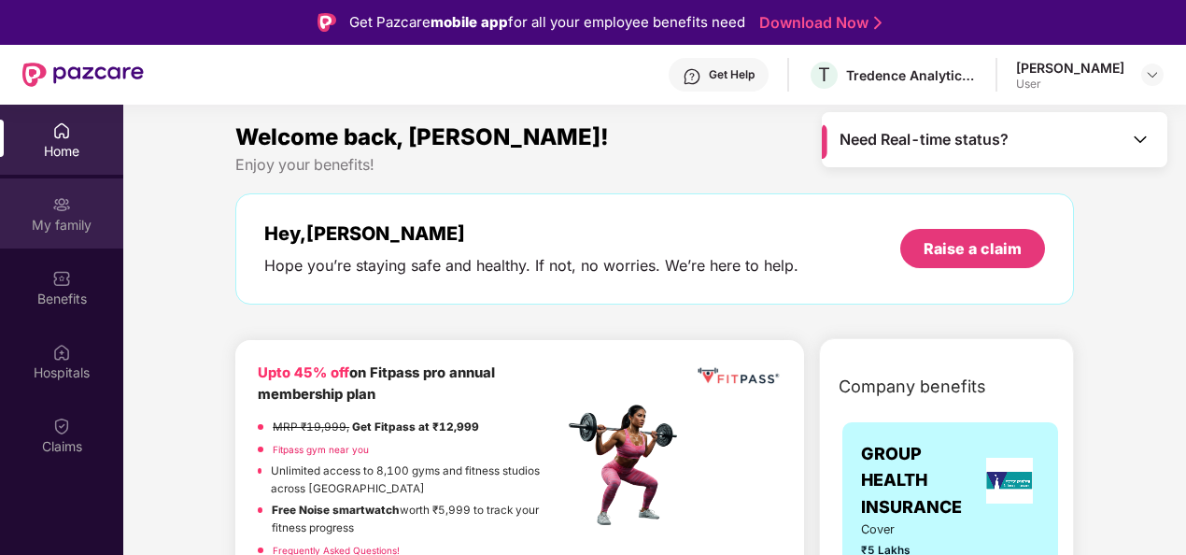
click at [53, 231] on div "My family" at bounding box center [61, 225] width 123 height 19
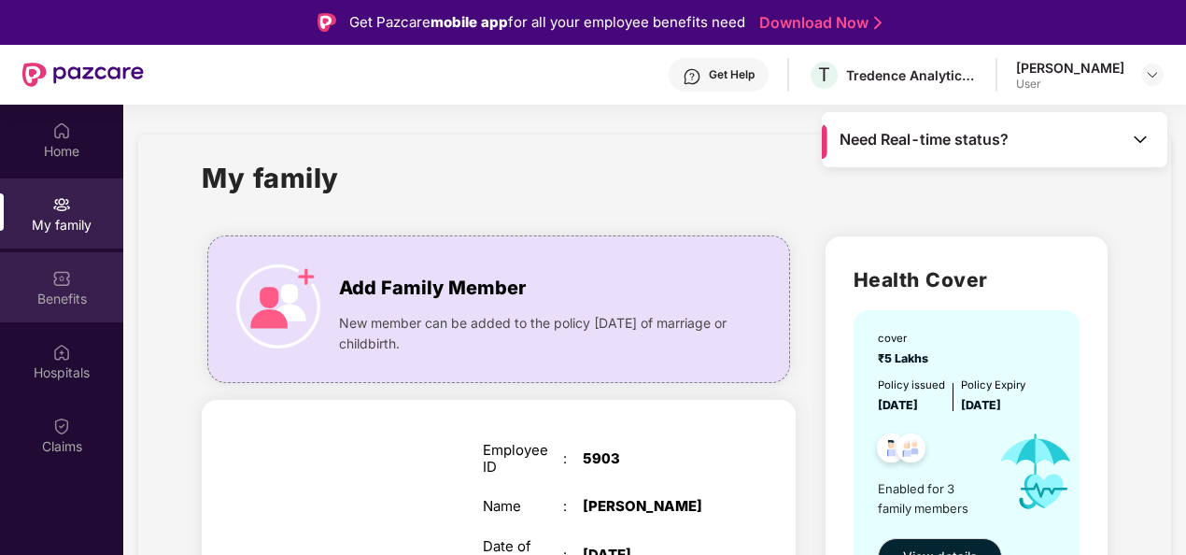
click at [62, 271] on img at bounding box center [61, 278] width 19 height 19
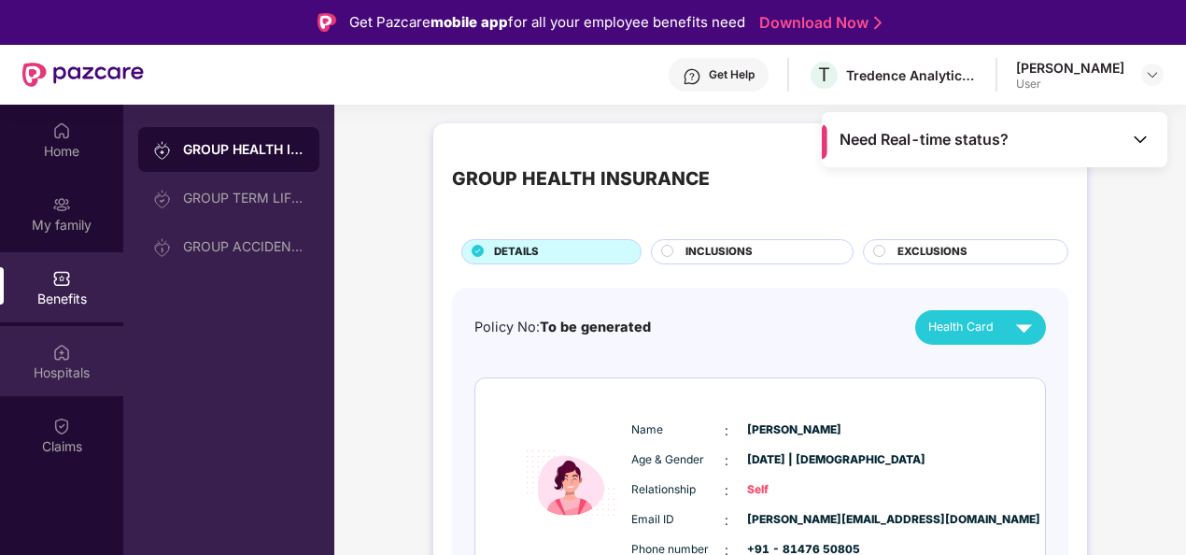
click at [58, 355] on img at bounding box center [61, 352] width 19 height 19
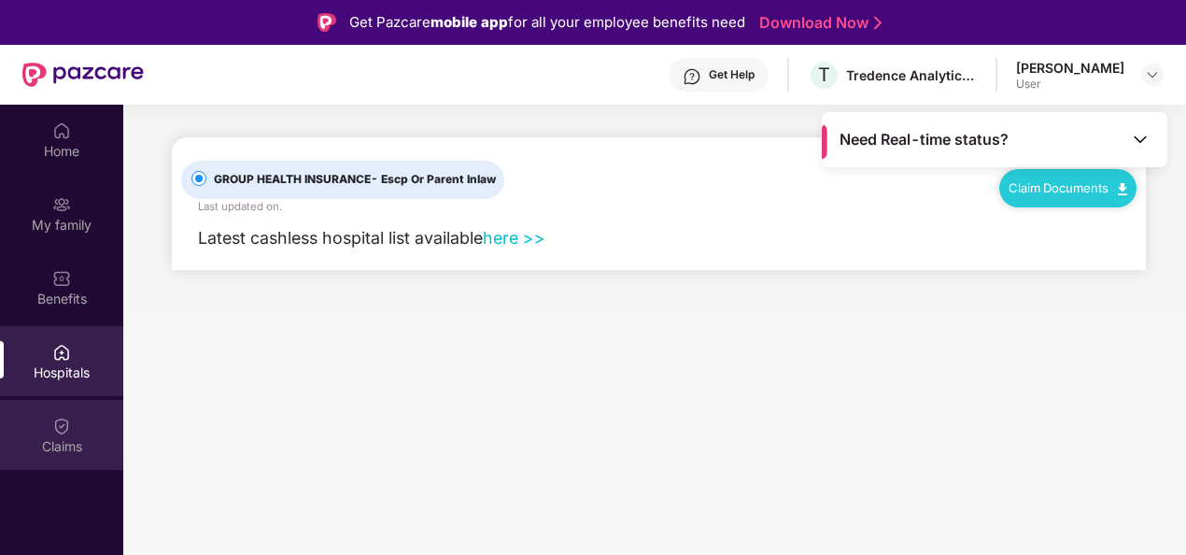
click at [64, 420] on img at bounding box center [61, 426] width 19 height 19
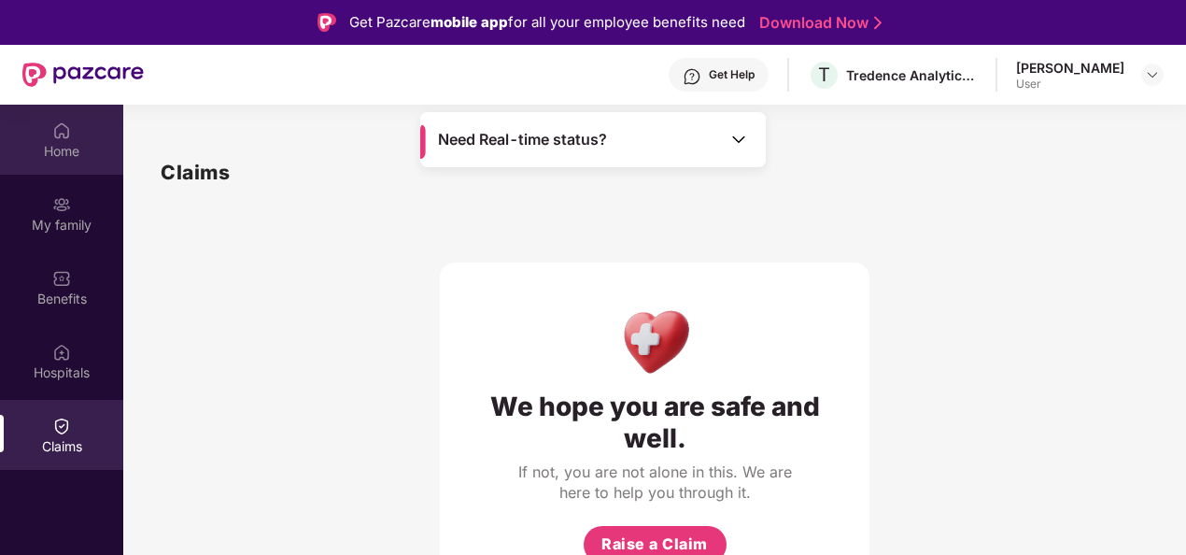
click at [60, 129] on img at bounding box center [61, 130] width 19 height 19
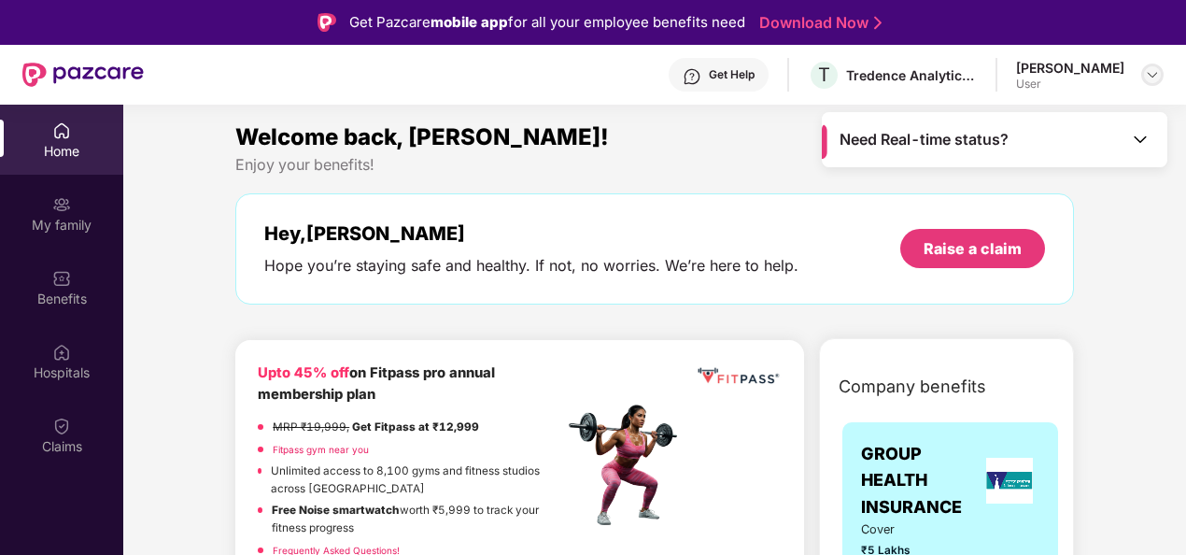
click at [1161, 78] on div at bounding box center [1153, 75] width 22 height 22
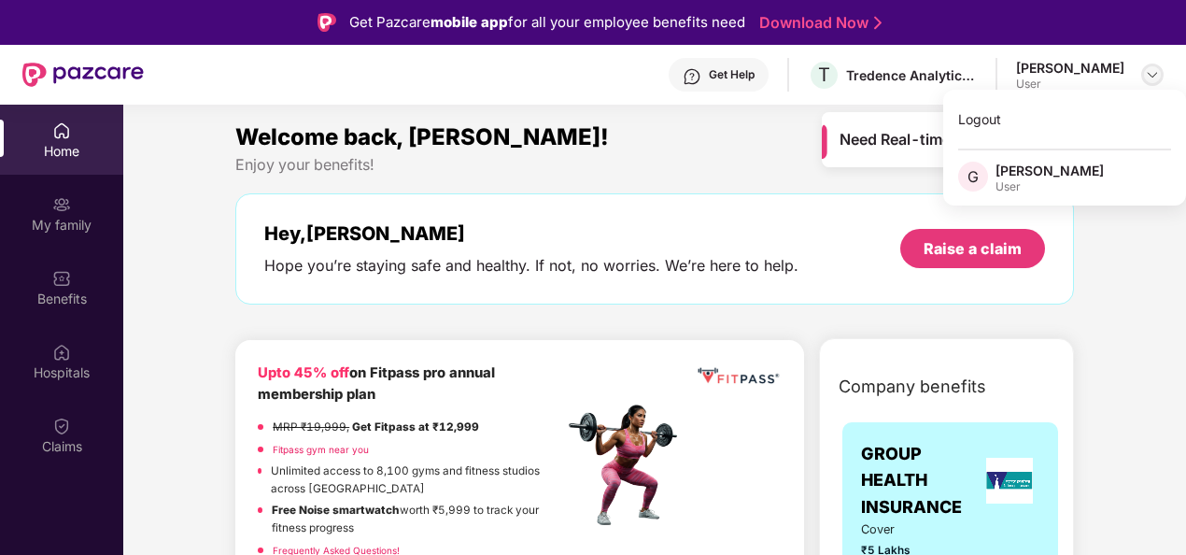
click at [1156, 69] on img at bounding box center [1152, 74] width 15 height 15
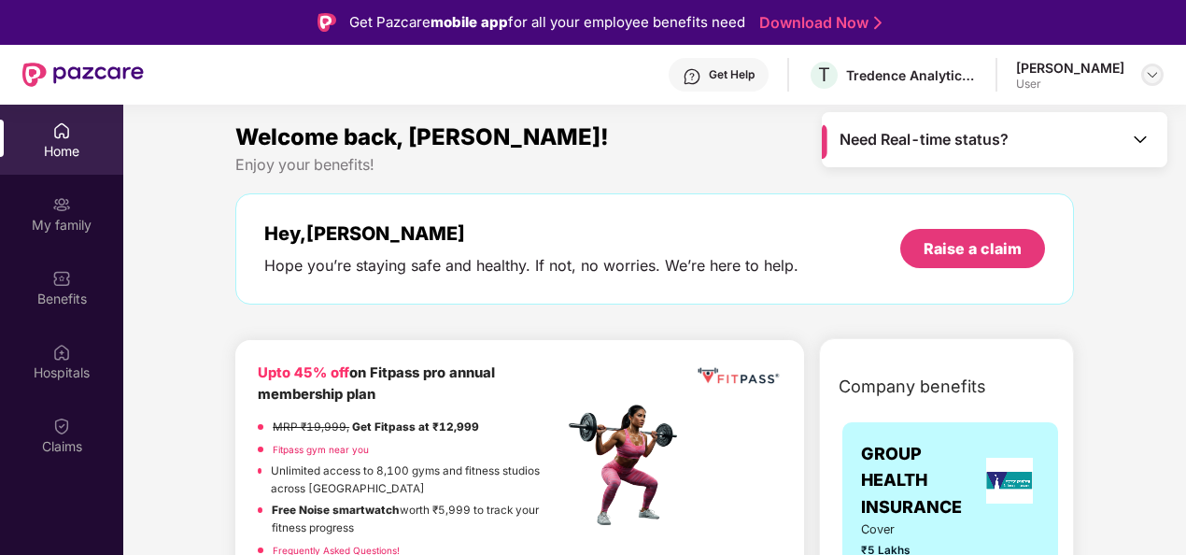
click at [1154, 69] on img at bounding box center [1152, 74] width 15 height 15
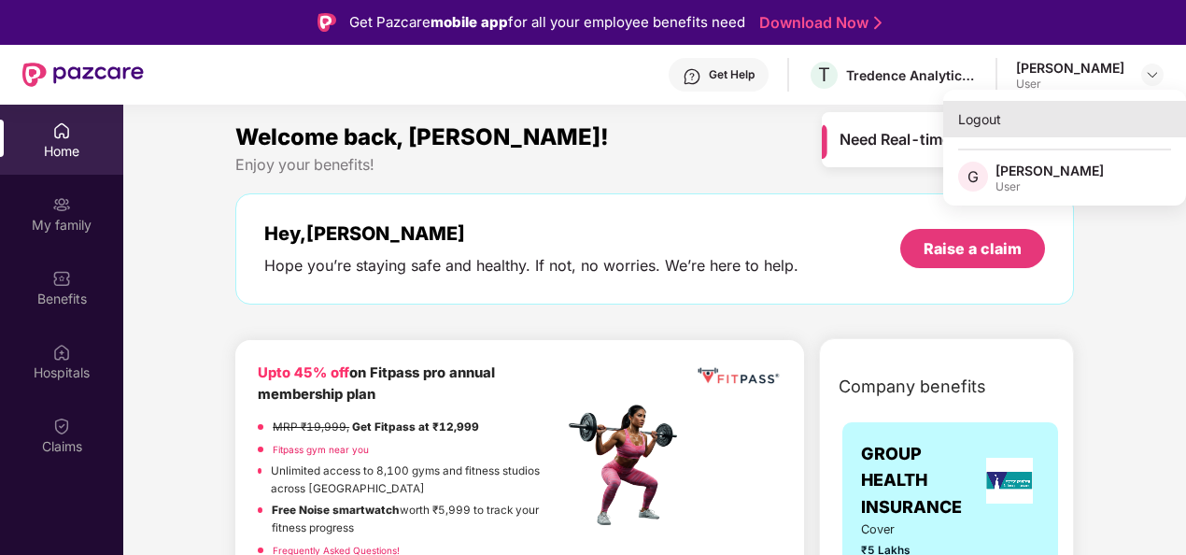
click at [981, 114] on div "Logout" at bounding box center [1065, 119] width 243 height 36
